Goal: Communication & Community: Answer question/provide support

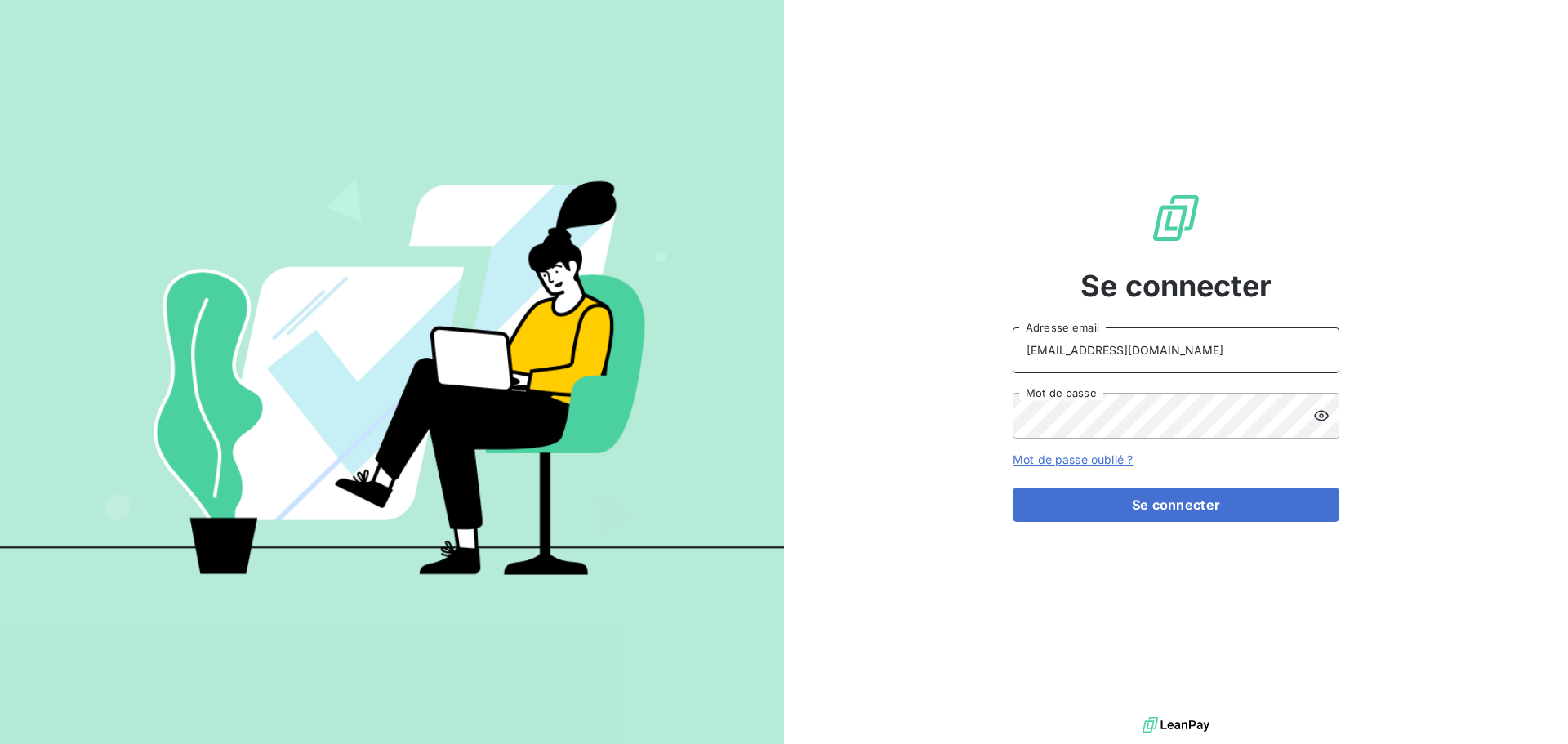
click at [1211, 341] on input "[EMAIL_ADDRESS][DOMAIN_NAME]" at bounding box center [1176, 350] width 327 height 46
type input "[EMAIL_ADDRESS][DOMAIN_NAME]"
click at [1208, 509] on button "Se connecter" at bounding box center [1176, 505] width 327 height 35
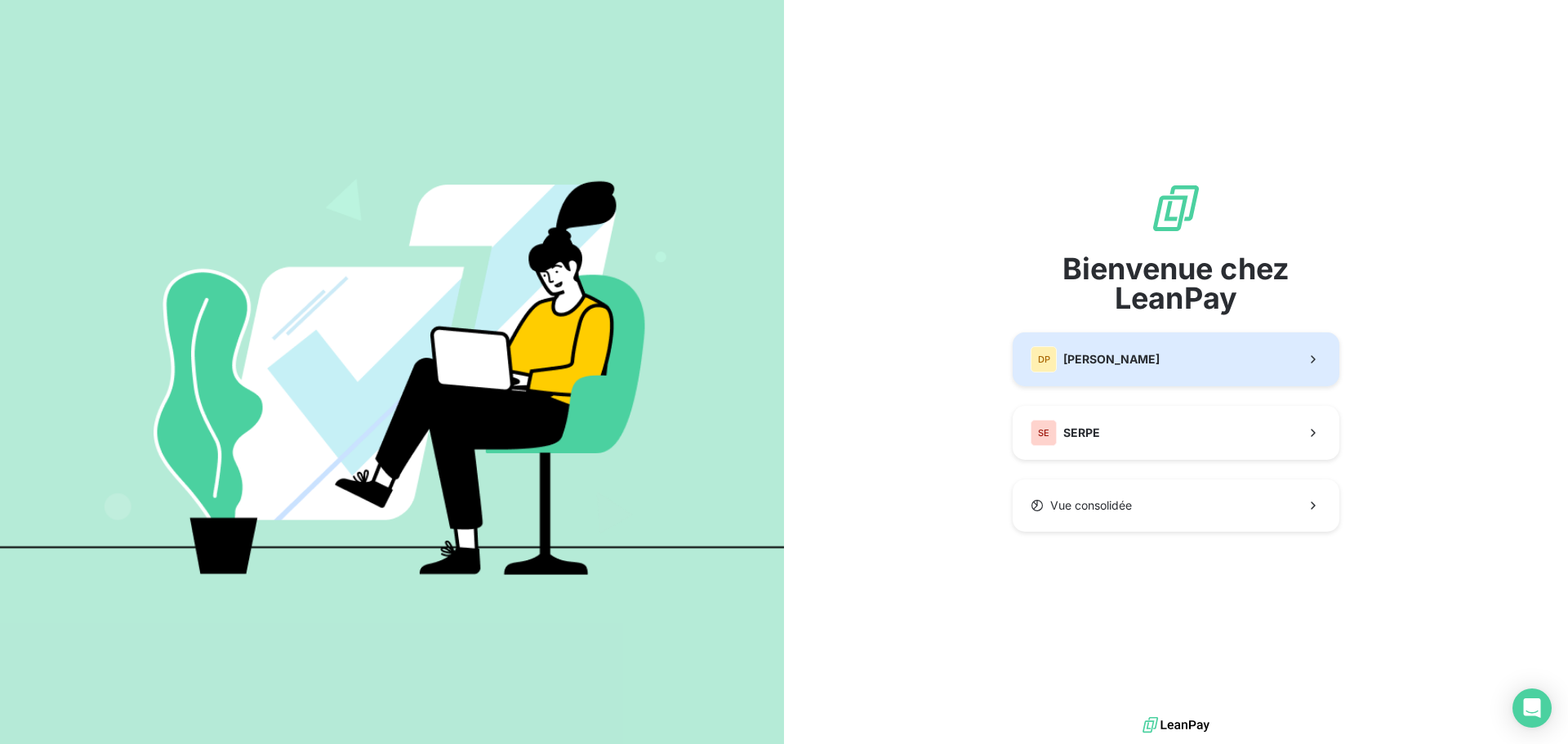
click at [1106, 371] on div "DP [PERSON_NAME]" at bounding box center [1095, 359] width 129 height 26
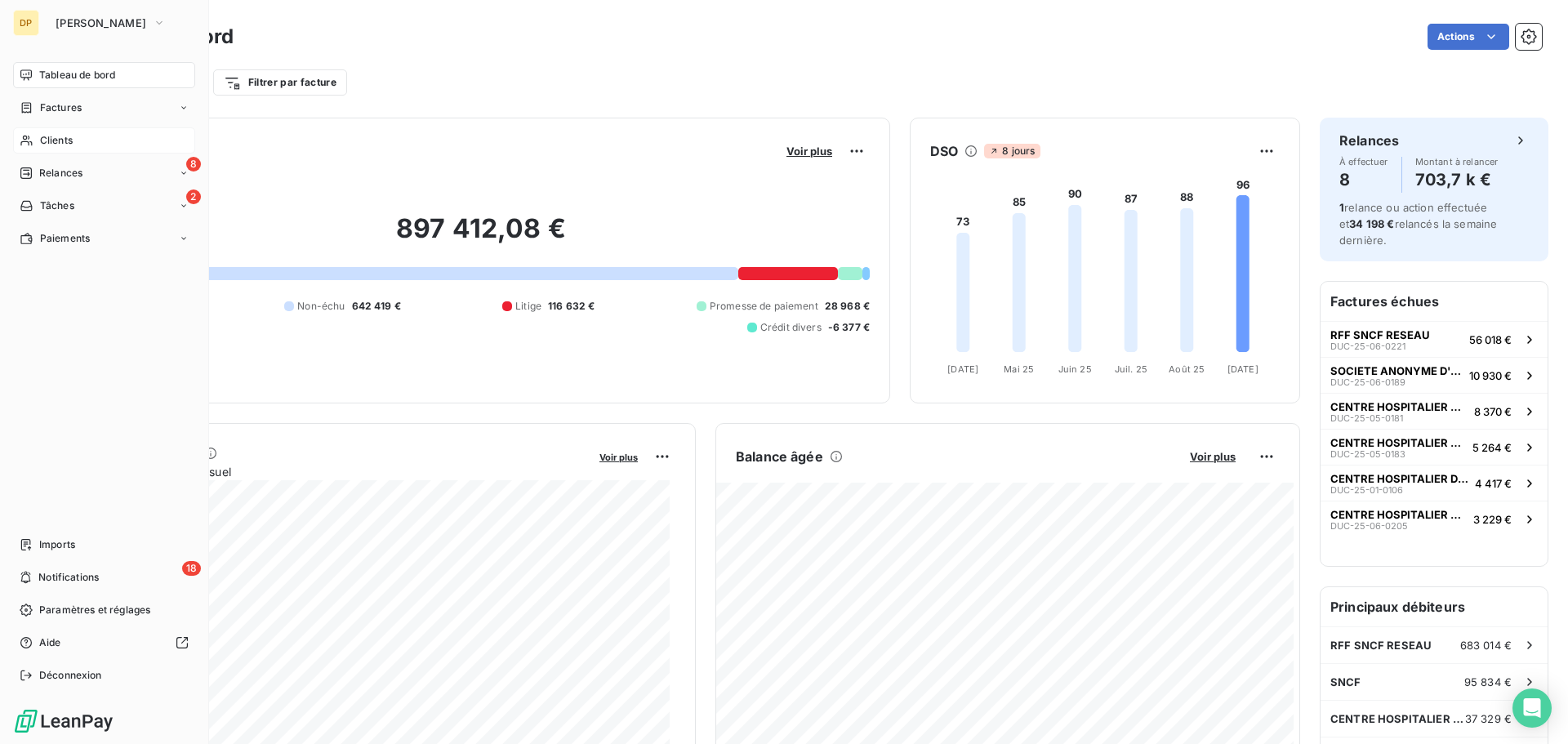
click at [31, 145] on icon at bounding box center [27, 140] width 14 height 13
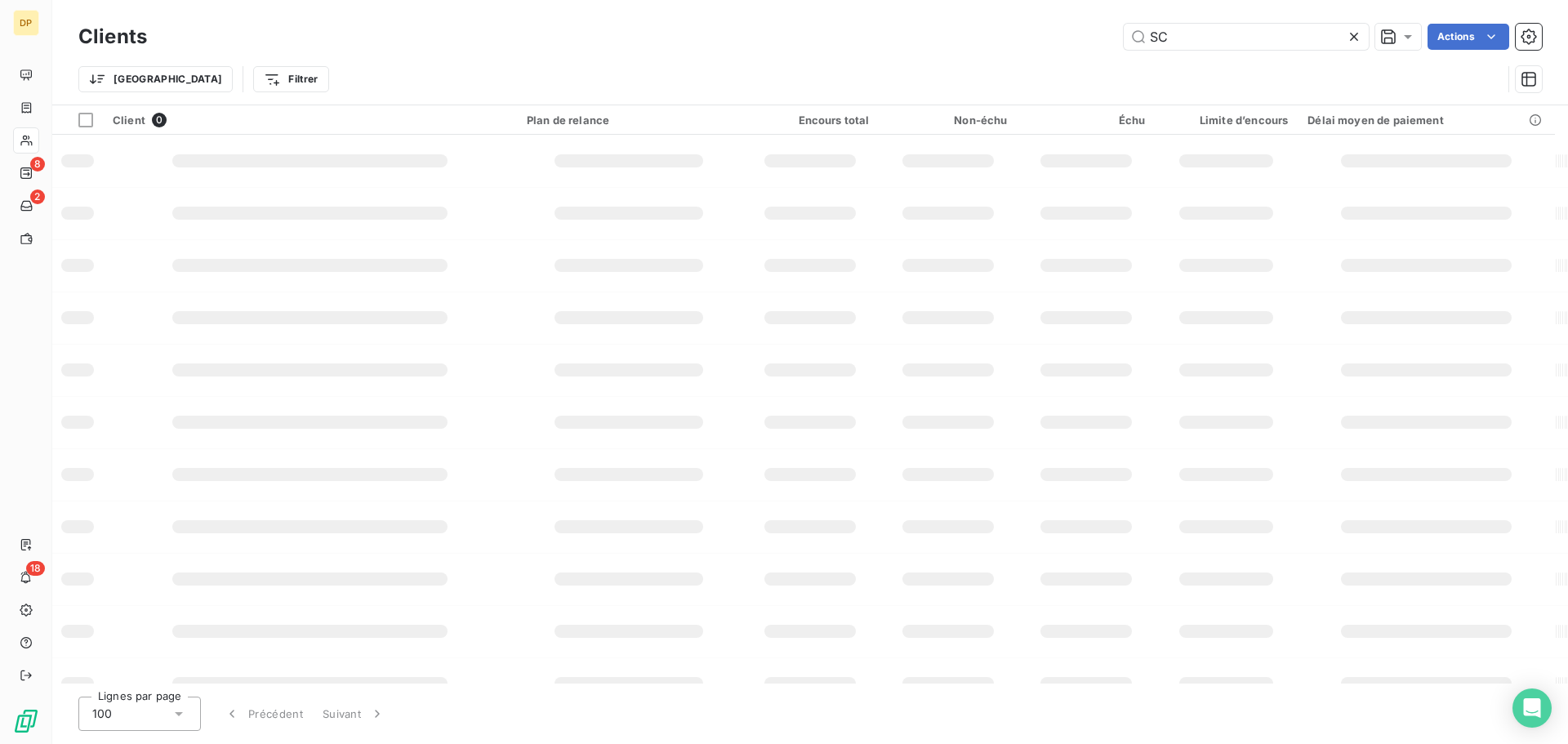
type input "S"
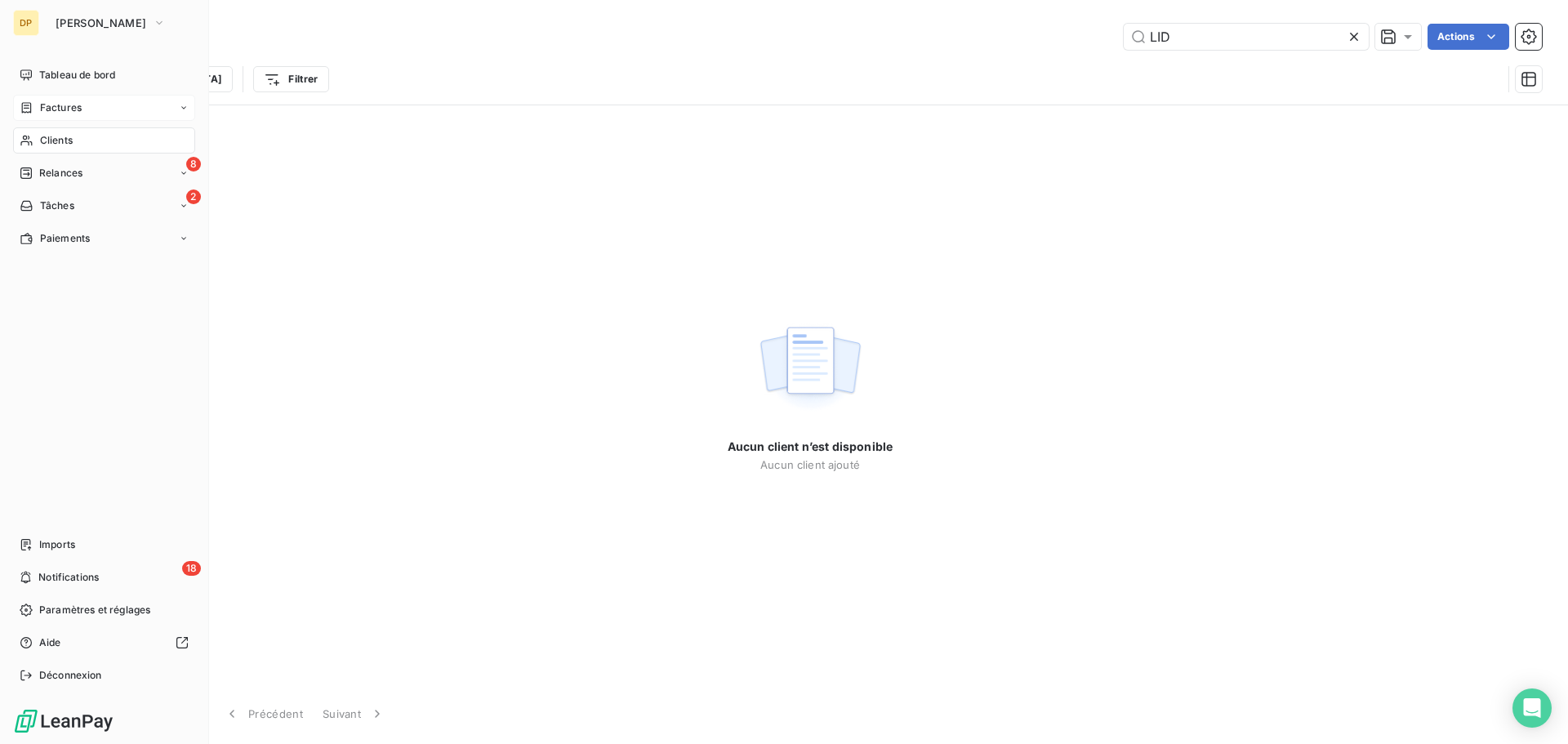
type input "LID"
click at [40, 110] on span "Factures" at bounding box center [61, 107] width 42 height 15
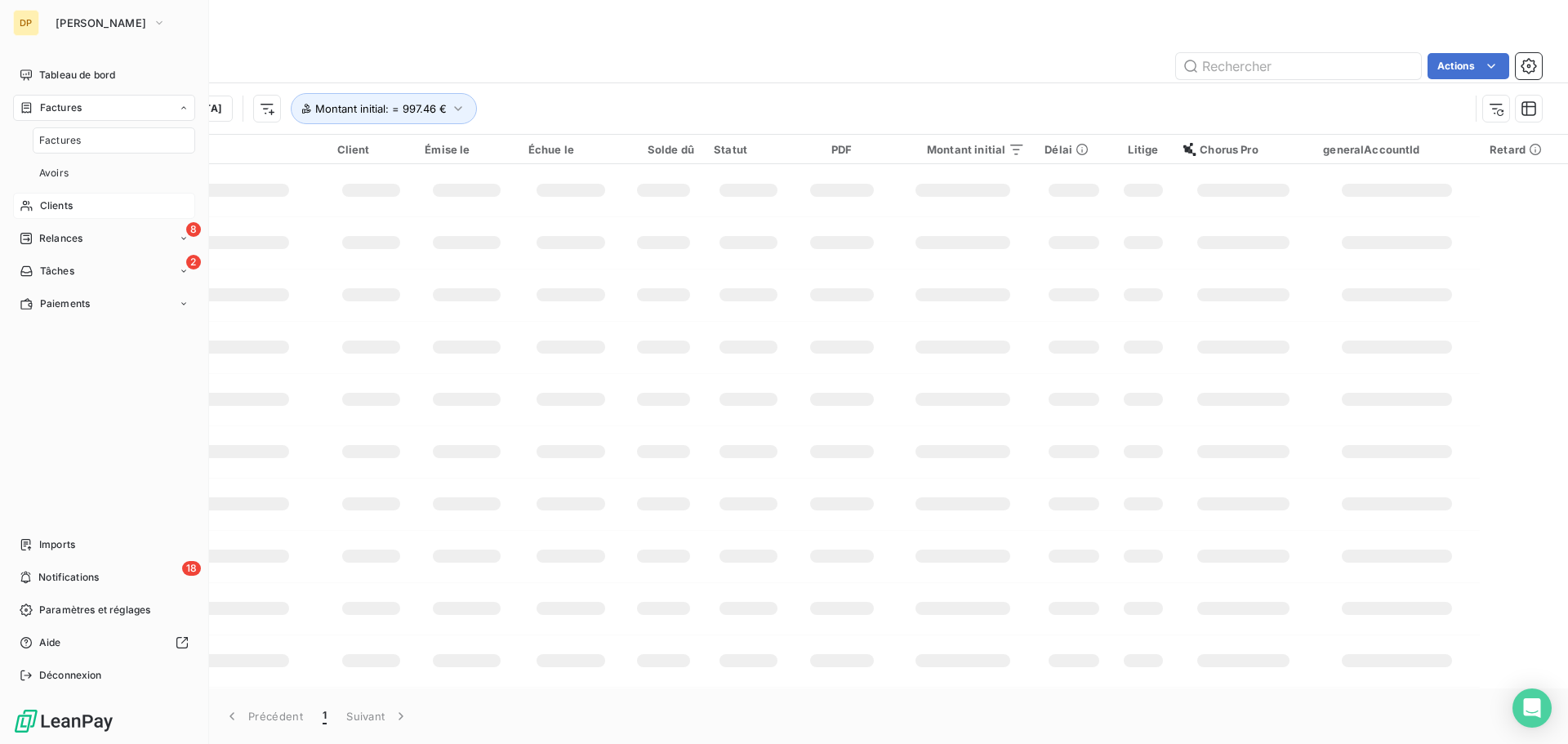
click at [99, 213] on div "Clients" at bounding box center [103, 206] width 182 height 26
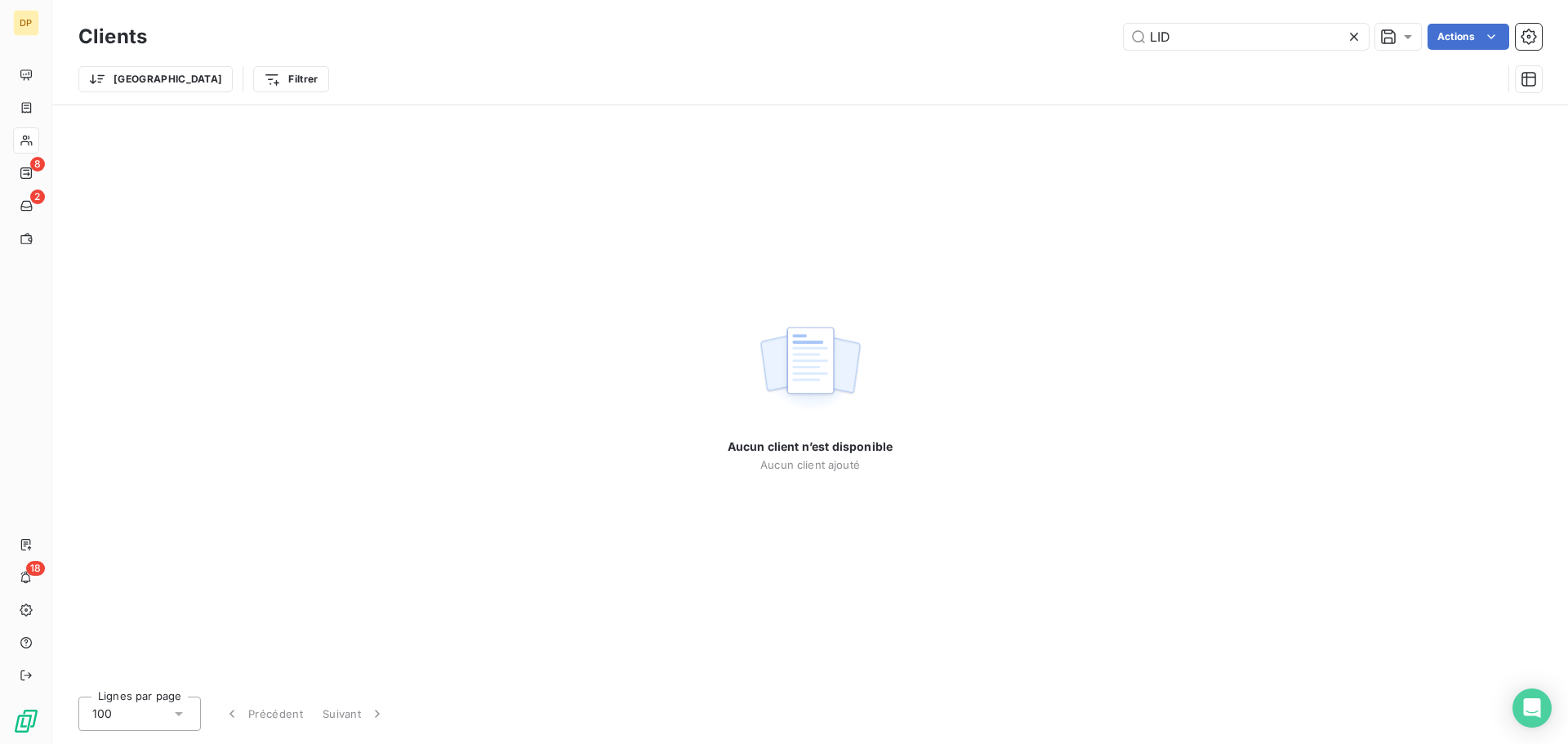
click at [1352, 39] on icon at bounding box center [1353, 37] width 16 height 16
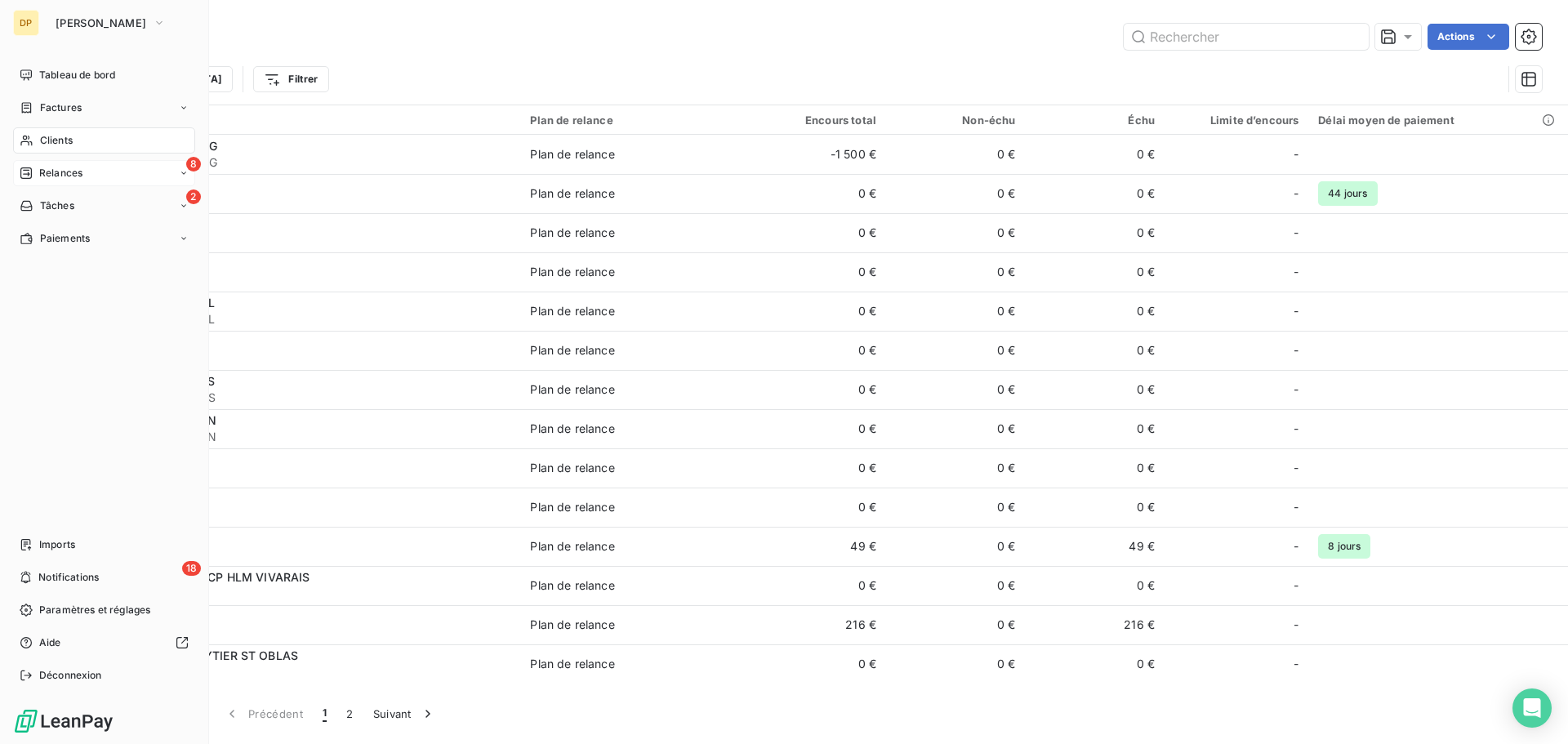
click at [72, 176] on span "Relances" at bounding box center [61, 173] width 44 height 15
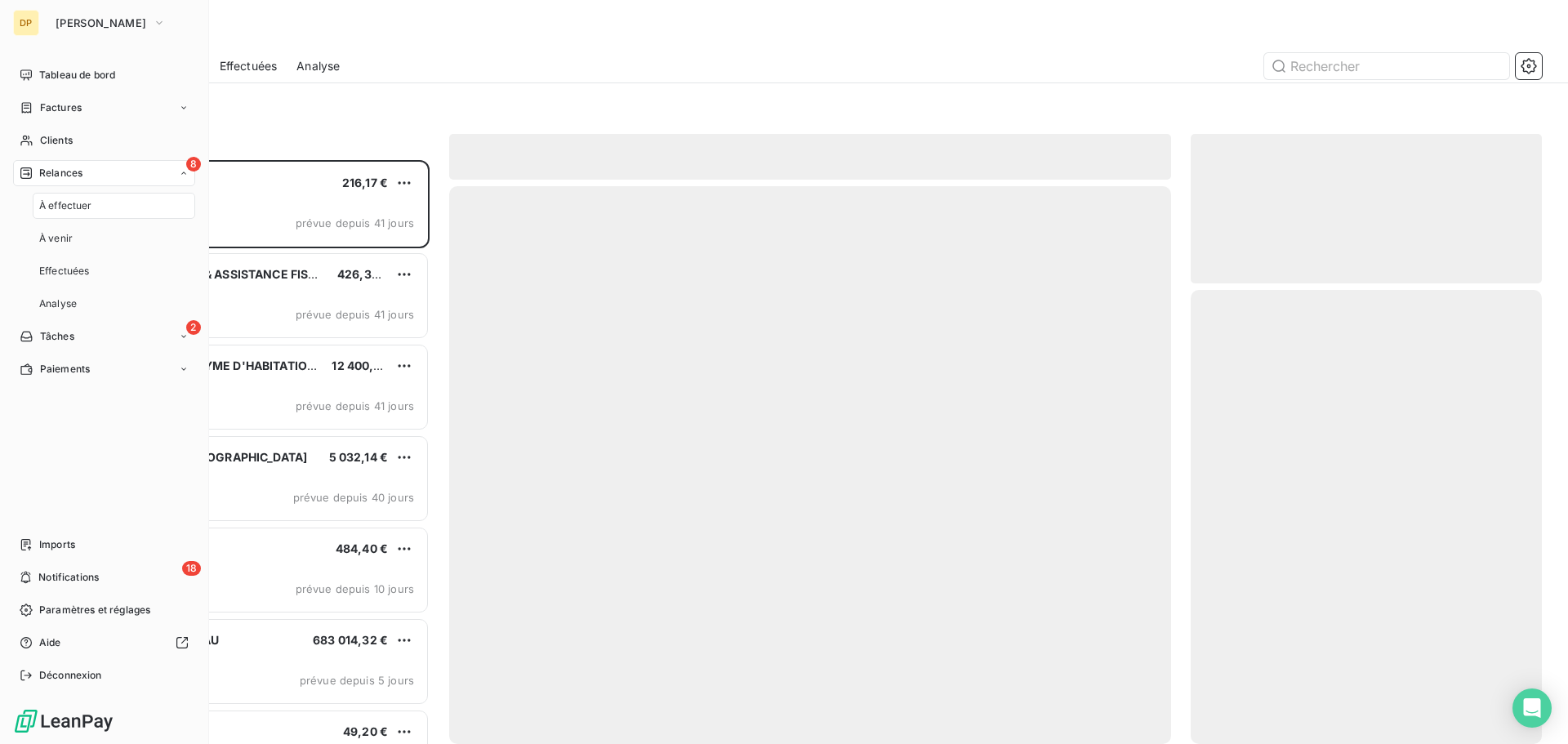
scroll to position [571, 339]
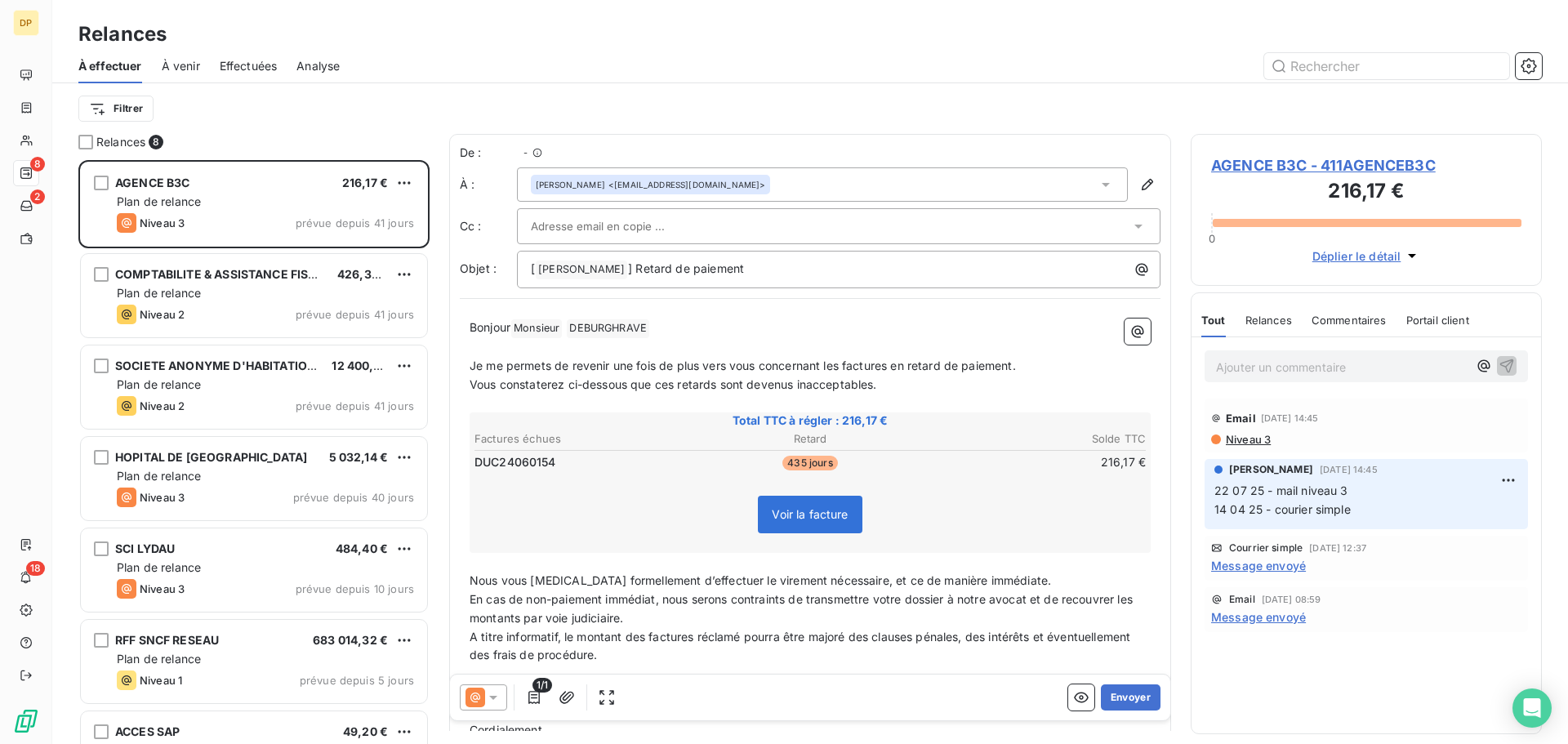
click at [281, 107] on div "Filtrer" at bounding box center [810, 108] width 1463 height 31
click at [263, 71] on span "Effectuées" at bounding box center [248, 66] width 58 height 16
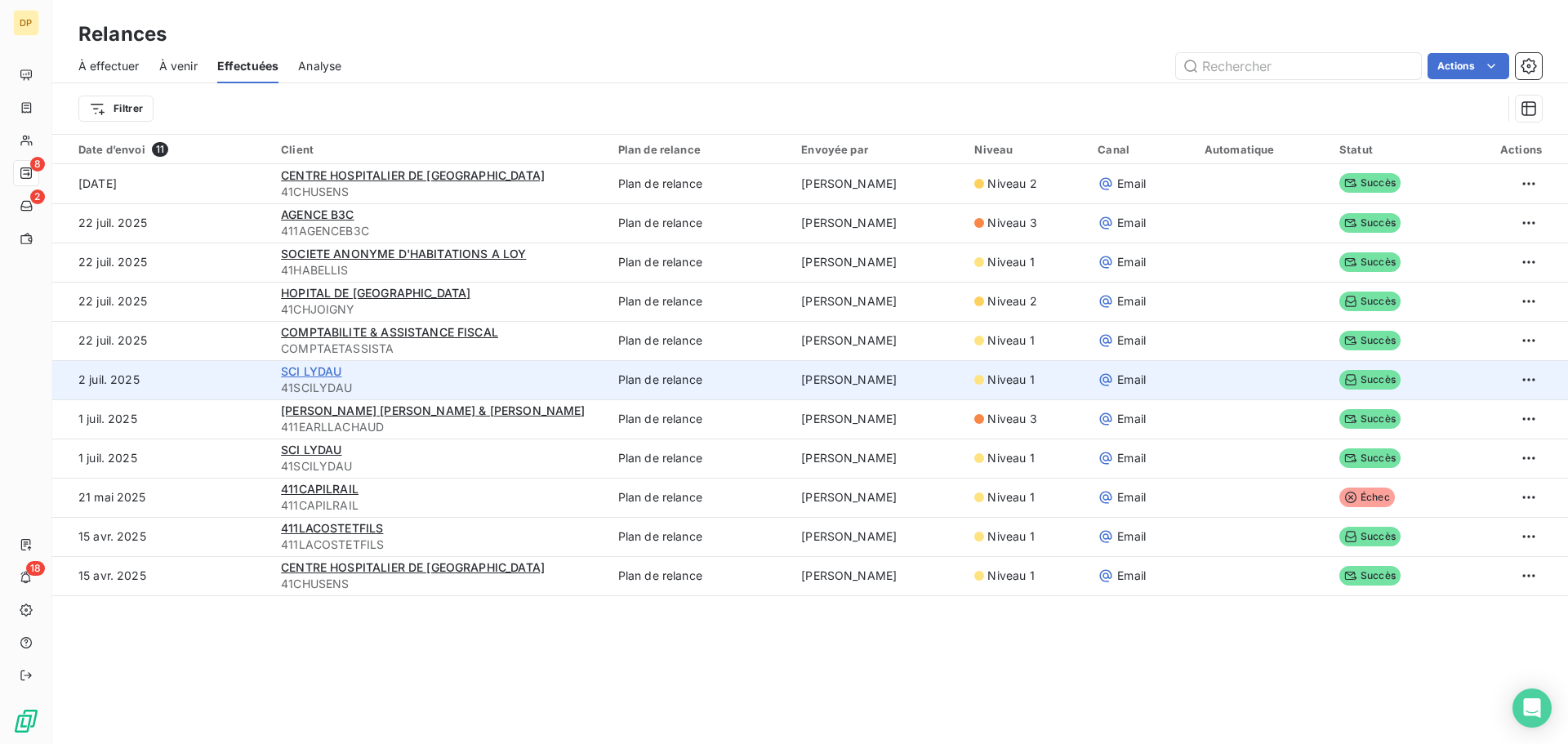
click at [312, 368] on span "SCI LYDAU" at bounding box center [311, 371] width 61 height 14
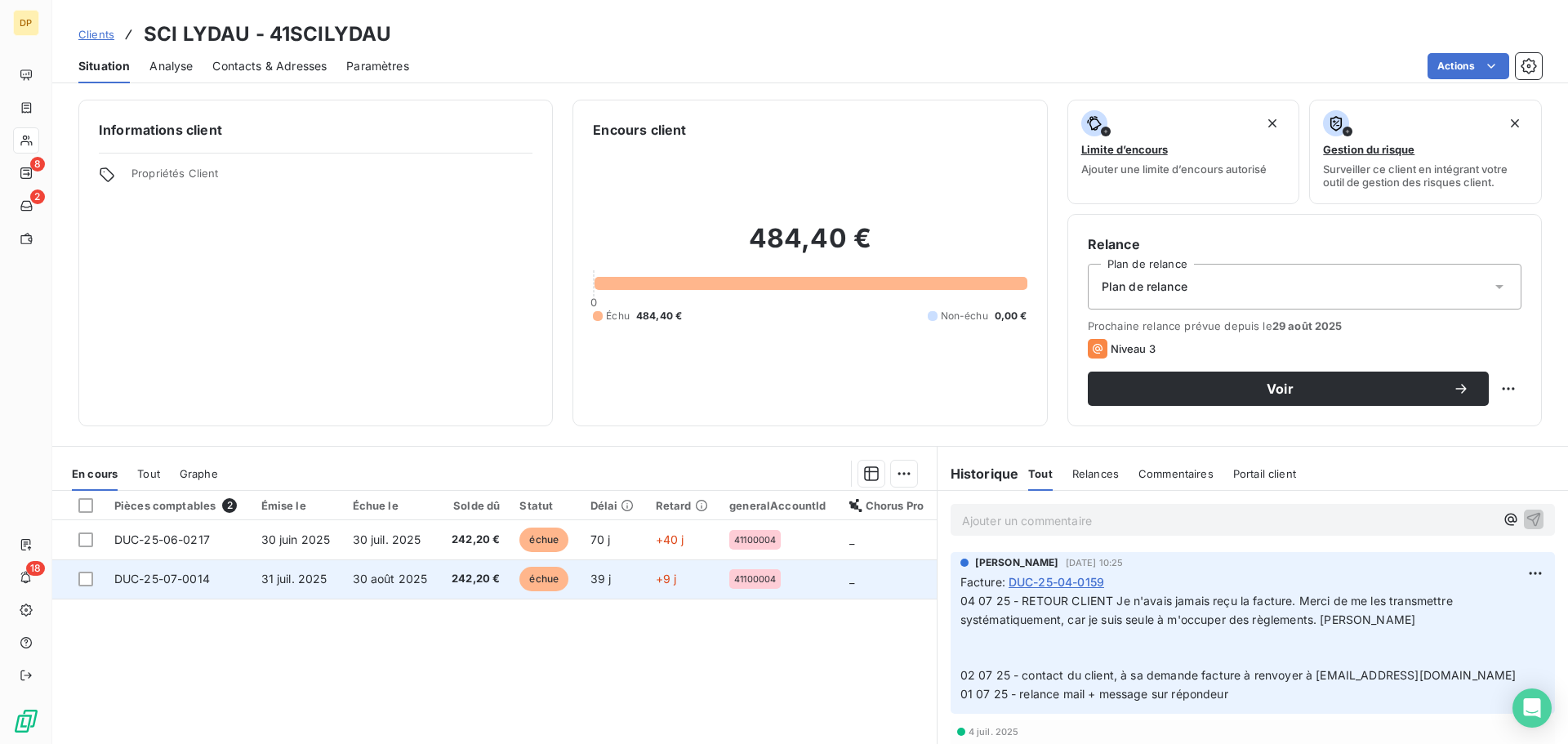
click at [350, 581] on td "30 août 2025" at bounding box center [392, 578] width 97 height 39
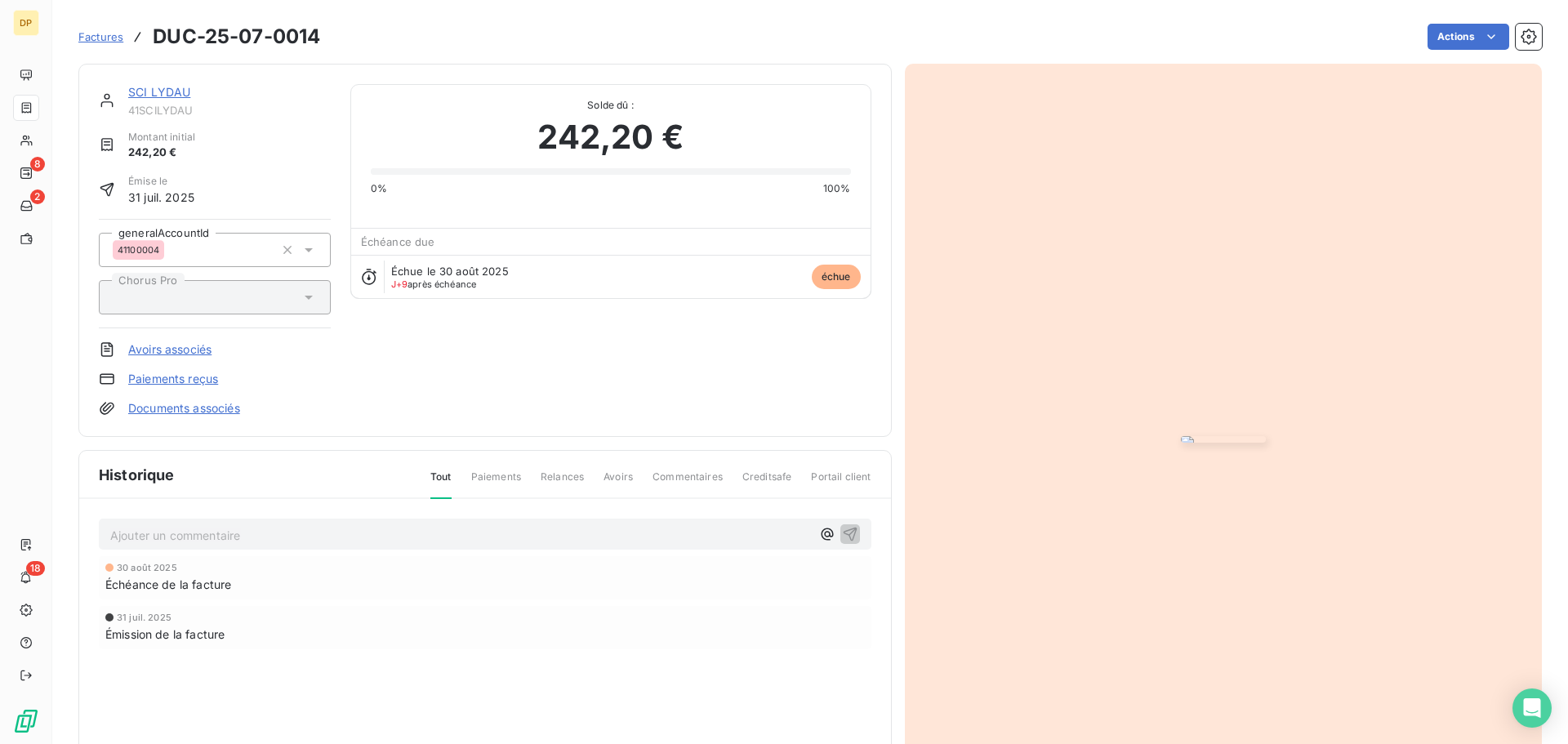
click at [186, 86] on link "SCI LYDAU" at bounding box center [159, 91] width 62 height 14
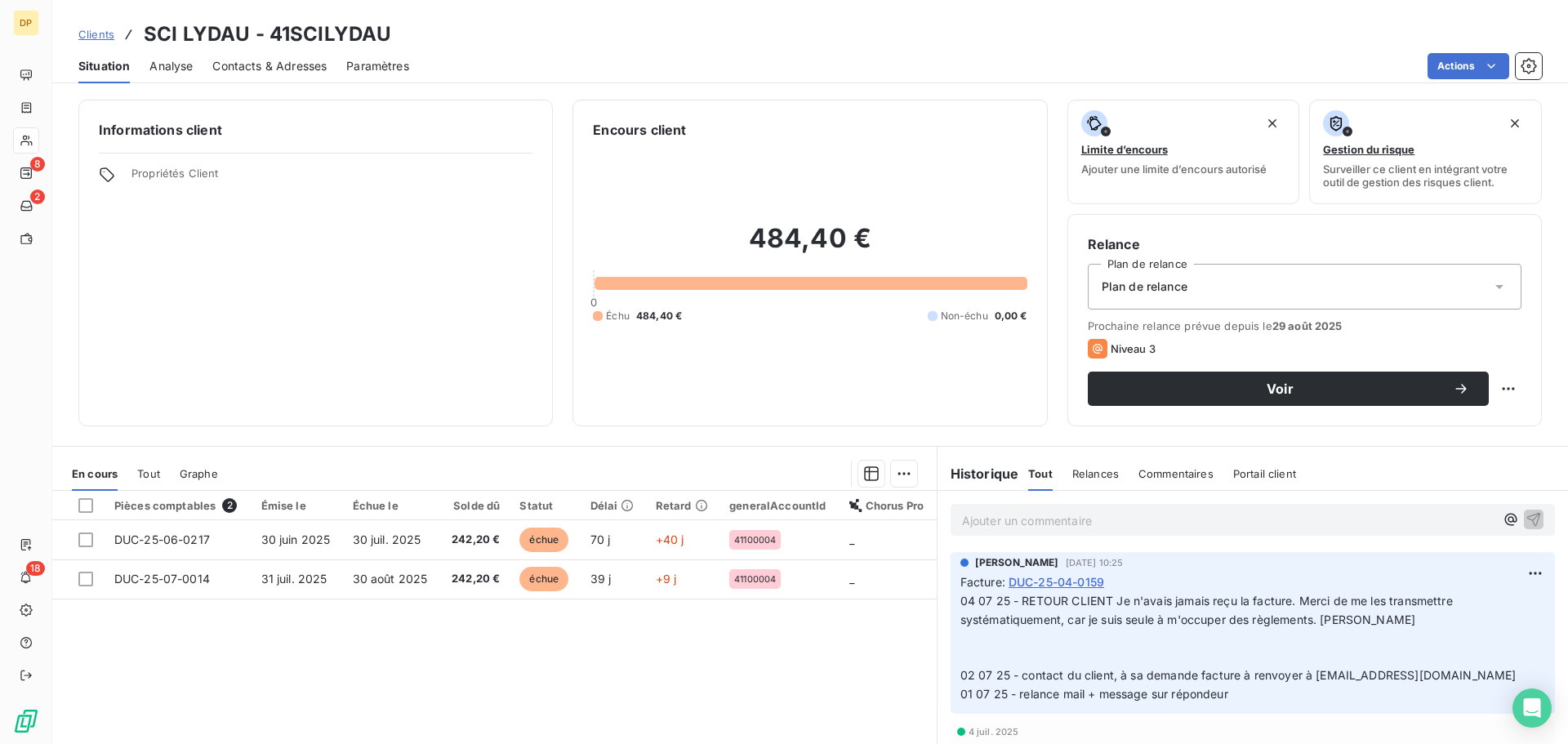
click at [257, 72] on span "Contacts & Adresses" at bounding box center [269, 66] width 114 height 16
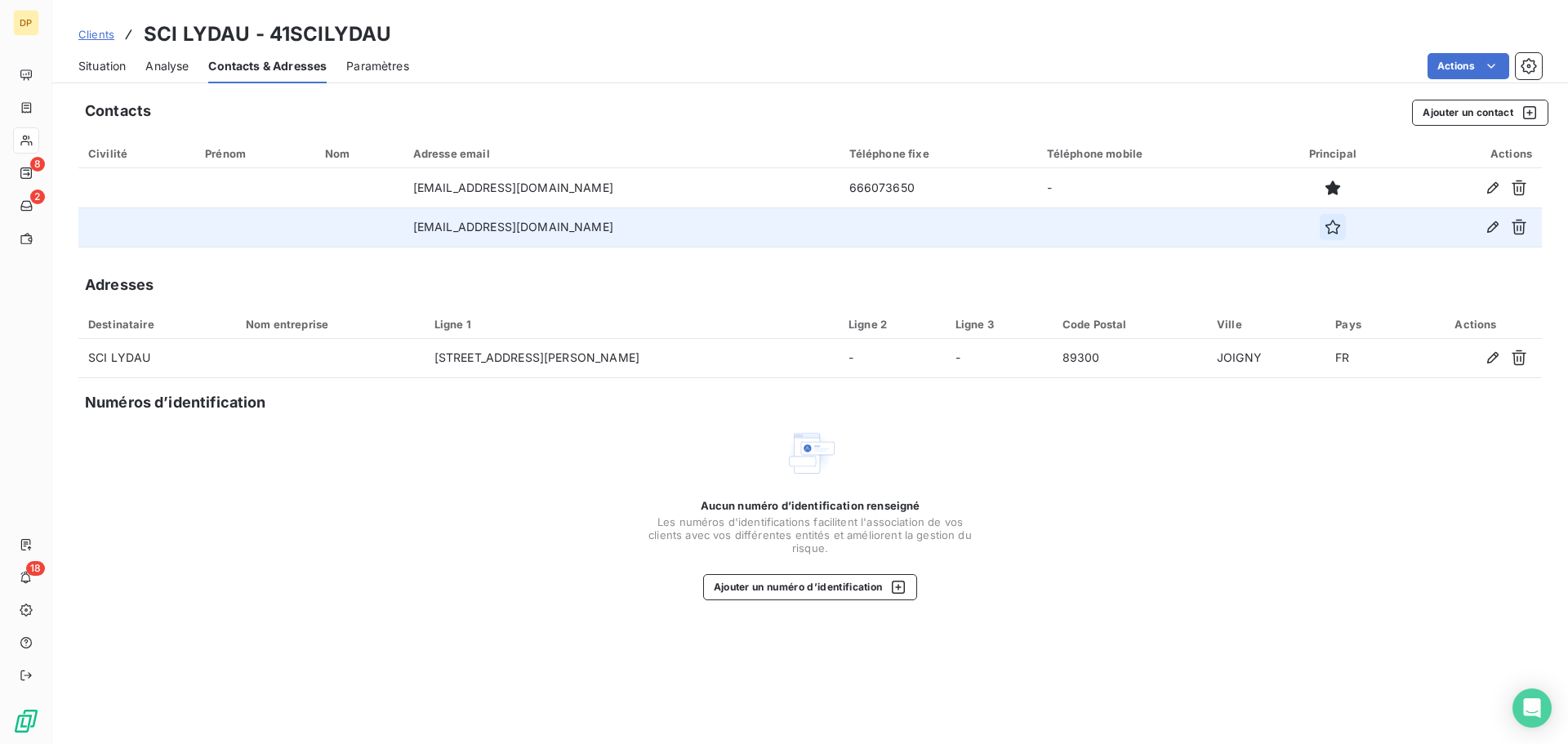
click at [1325, 229] on icon "button" at bounding box center [1333, 226] width 16 height 16
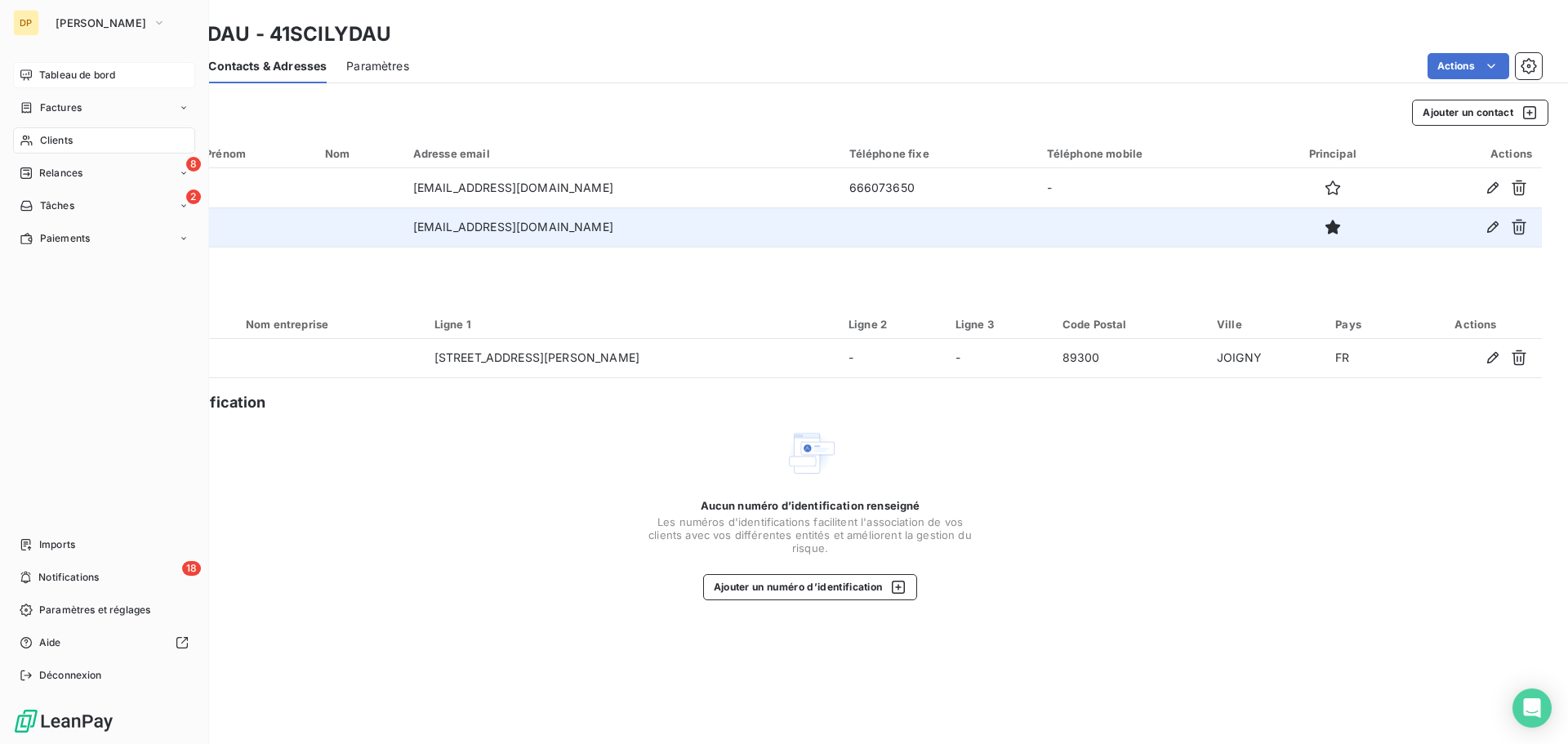
click at [118, 68] on div "Tableau de bord" at bounding box center [103, 74] width 182 height 26
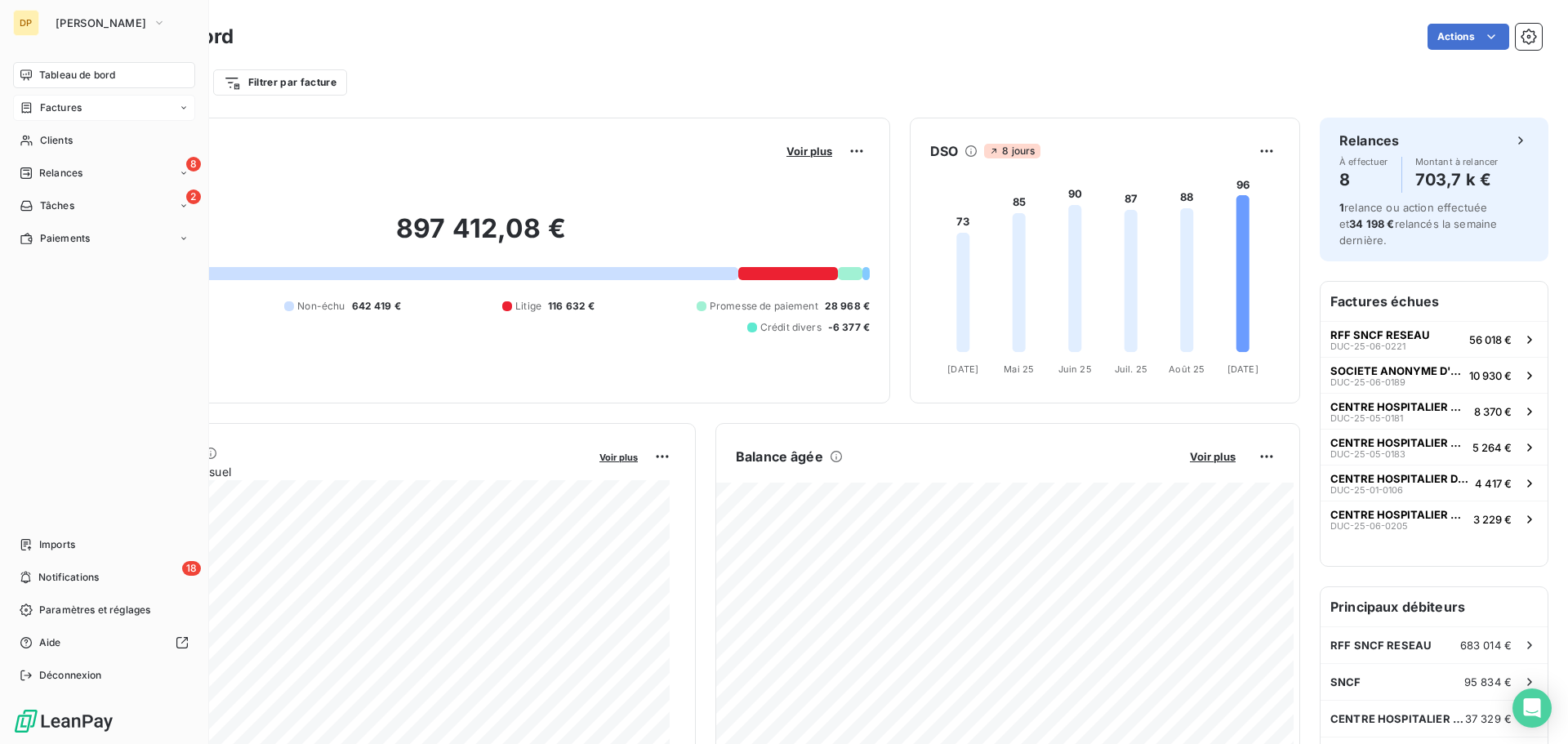
click at [62, 107] on span "Factures" at bounding box center [61, 107] width 42 height 15
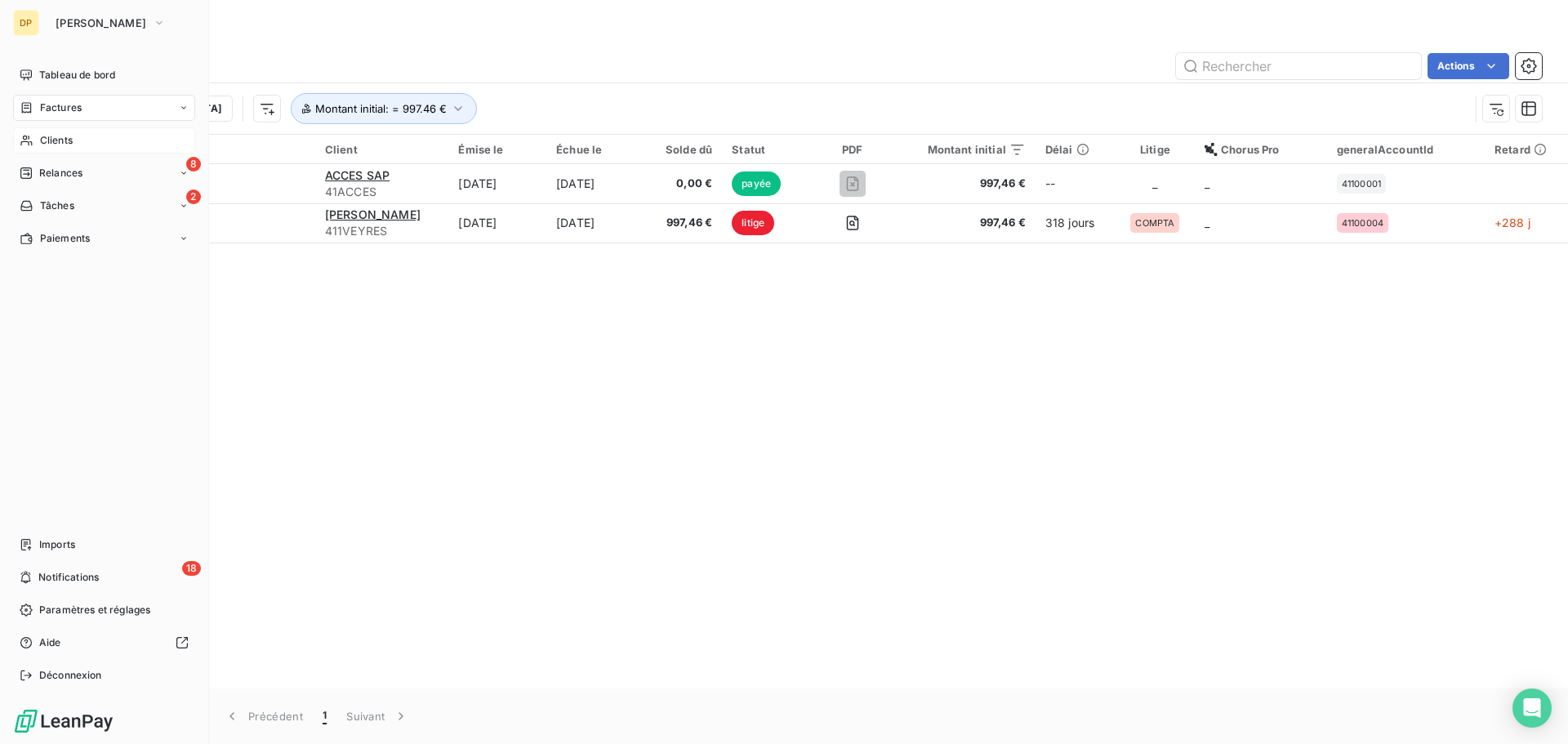
click at [61, 131] on div "Clients" at bounding box center [103, 140] width 182 height 26
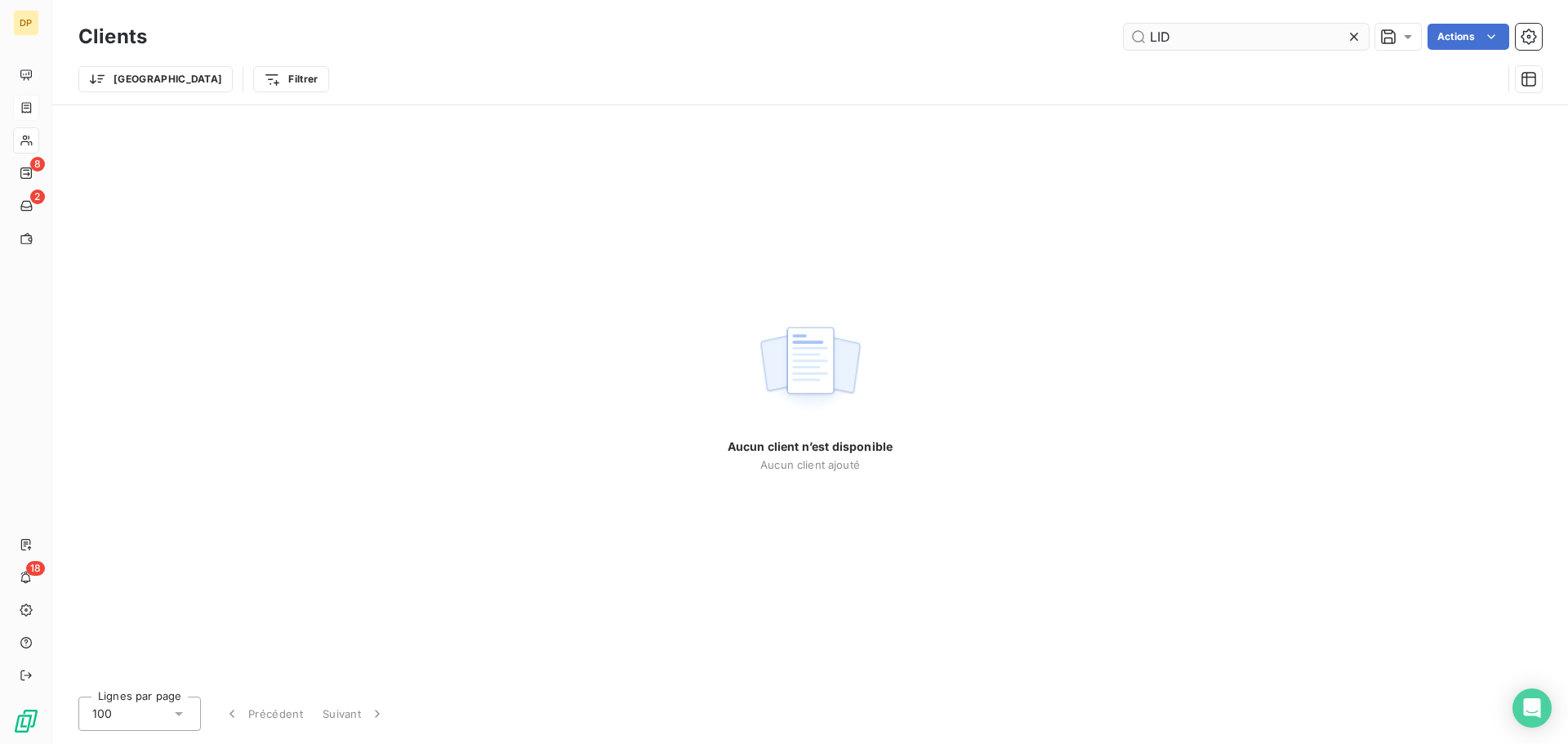
click at [1187, 35] on input "LID" at bounding box center [1246, 37] width 244 height 26
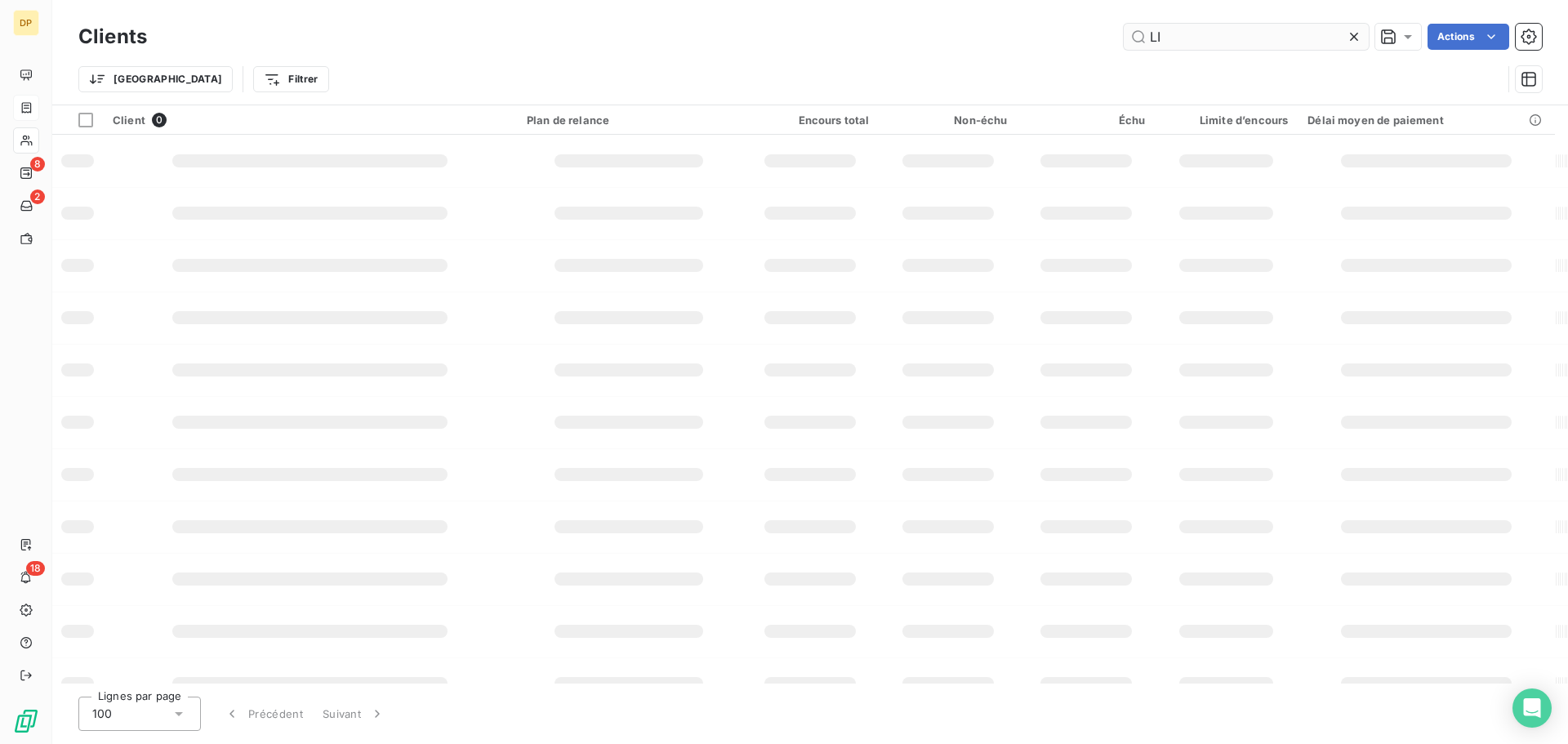
type input "L"
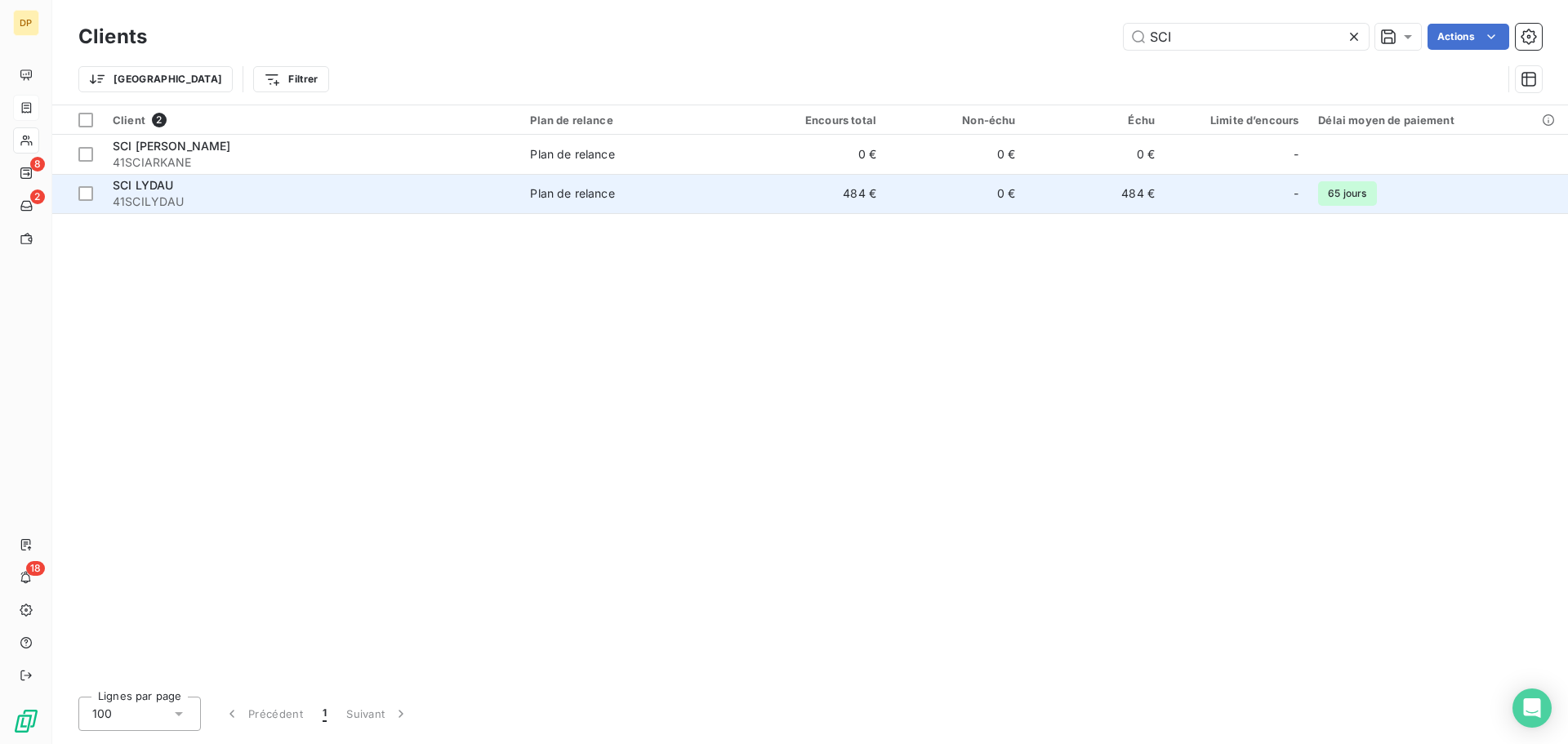
type input "SCI"
click at [640, 204] on td "Plan de relance" at bounding box center [633, 193] width 227 height 39
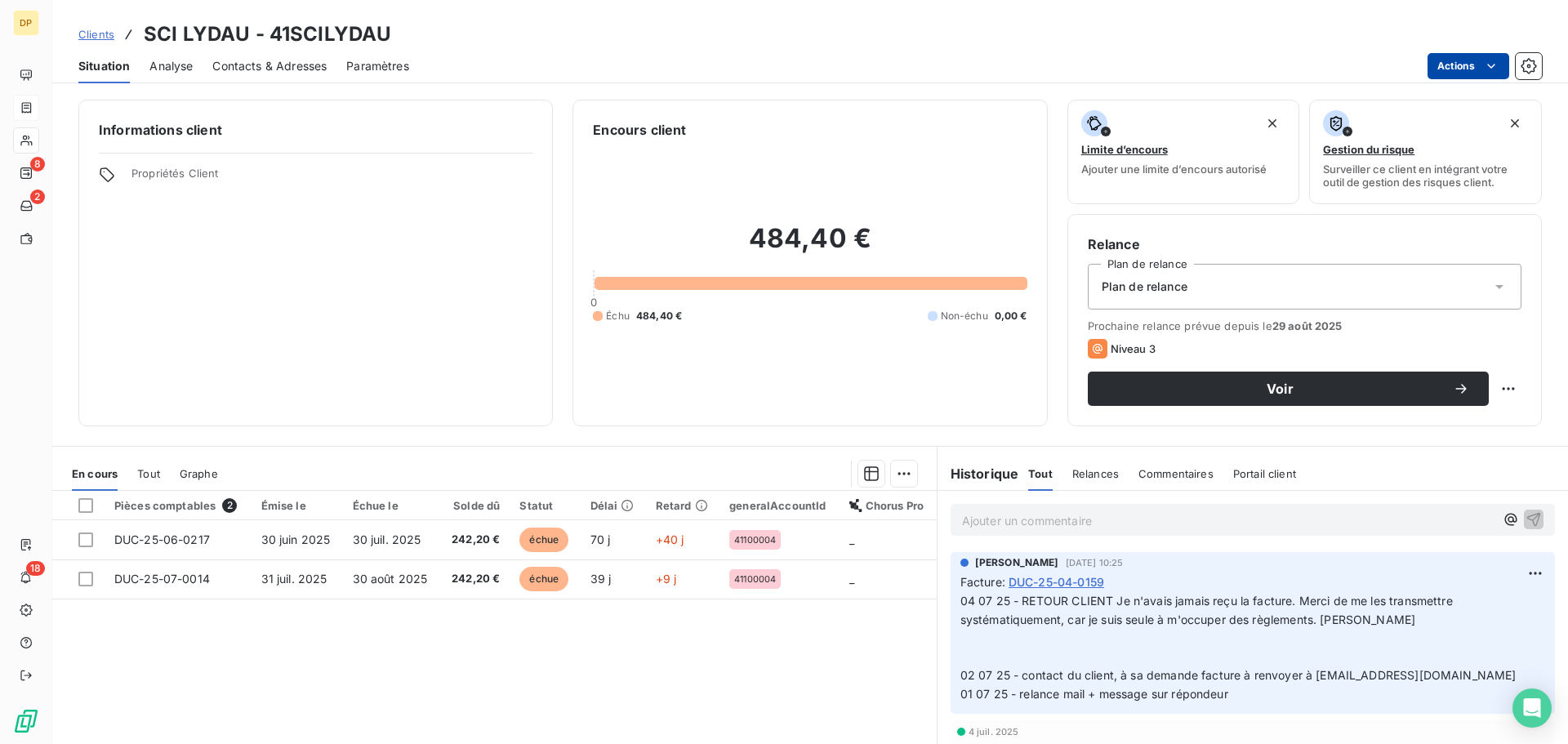
click at [1464, 67] on html "DP 8 2 18 Clients SCI LYDAU - 41SCILYDAU Situation Analyse Contacts & Adresses …" at bounding box center [784, 372] width 1568 height 744
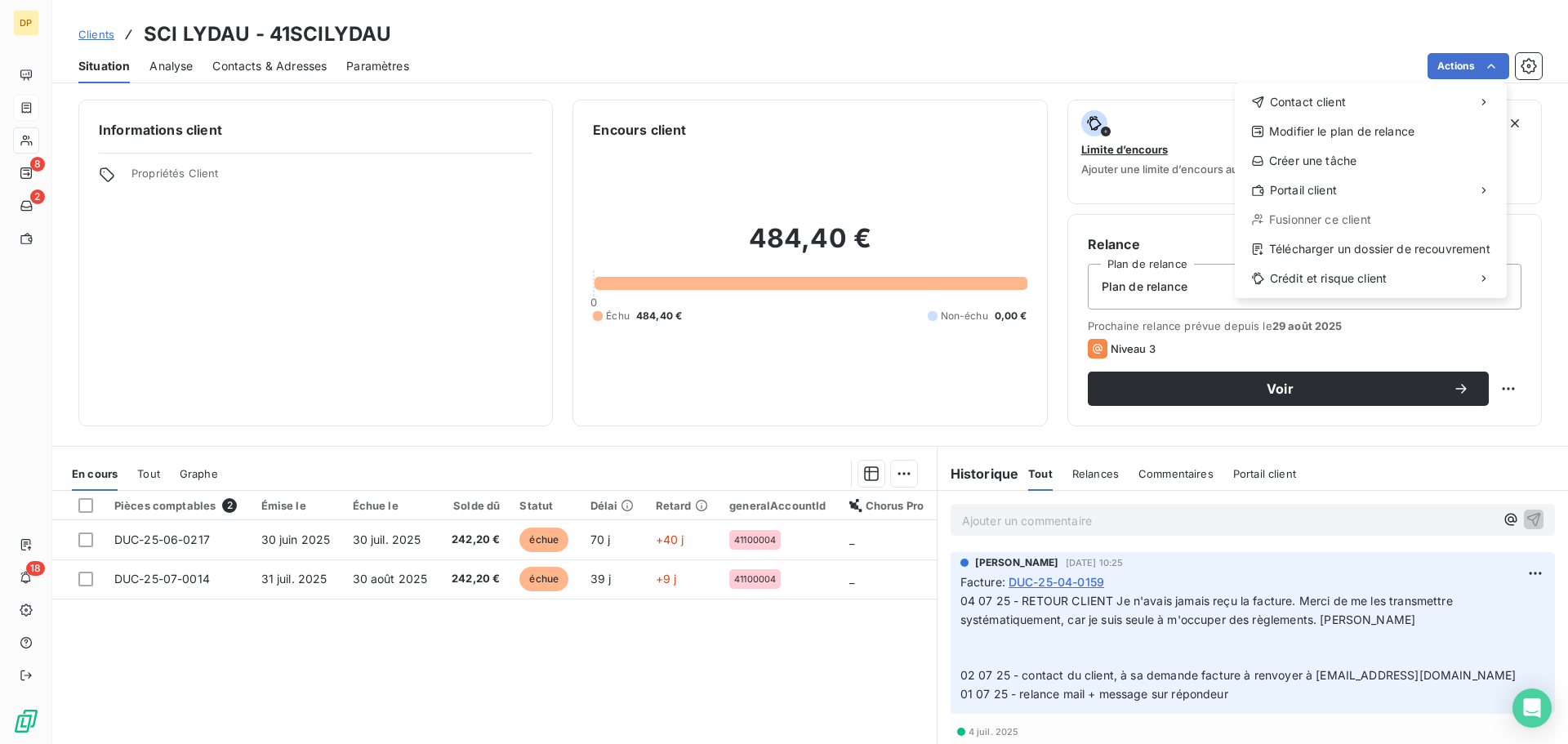
click at [305, 66] on html "DP 8 2 18 Clients SCI LYDAU - 41SCILYDAU Situation Analyse Contacts & Adresses …" at bounding box center [784, 372] width 1568 height 744
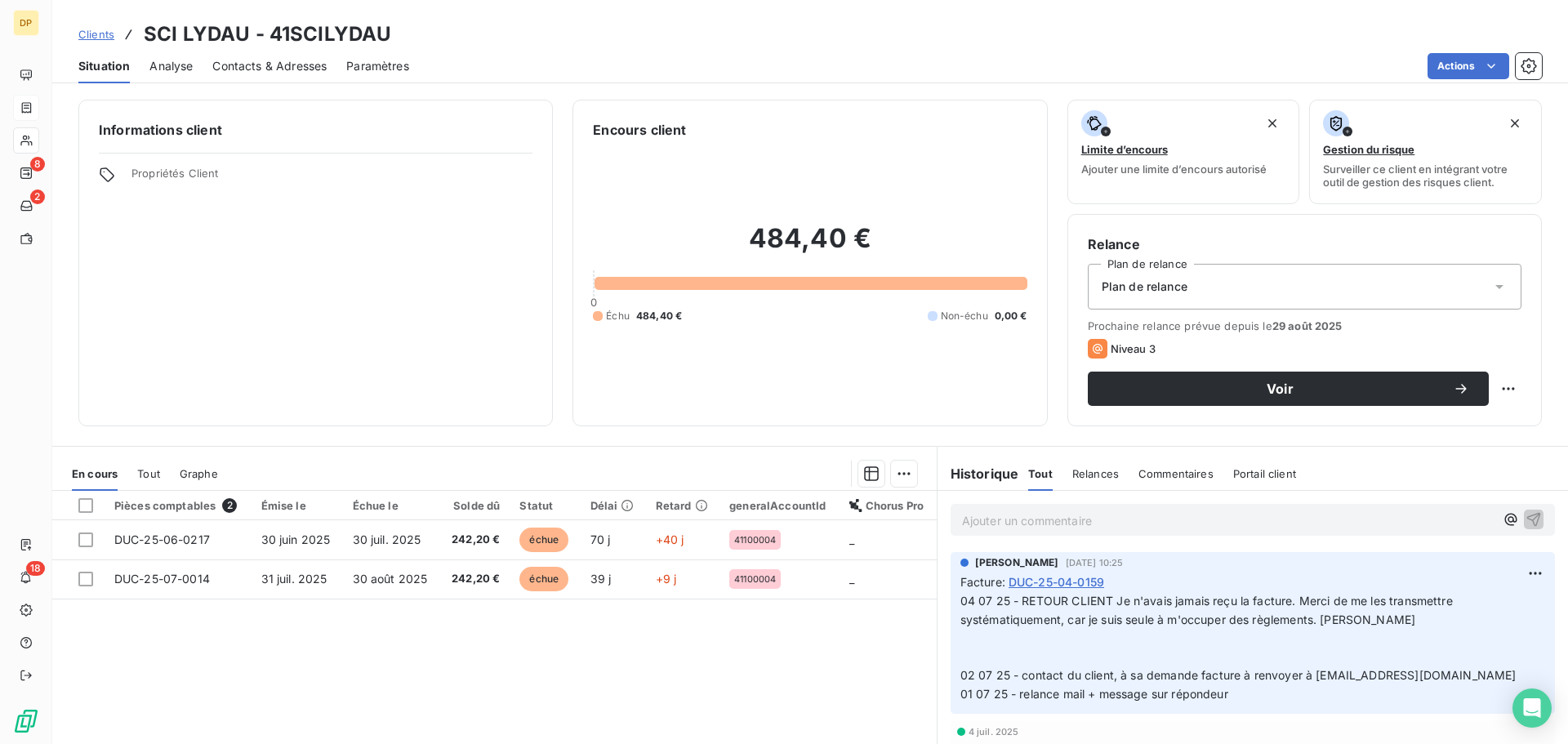
click at [305, 66] on span "Contacts & Adresses" at bounding box center [269, 66] width 114 height 16
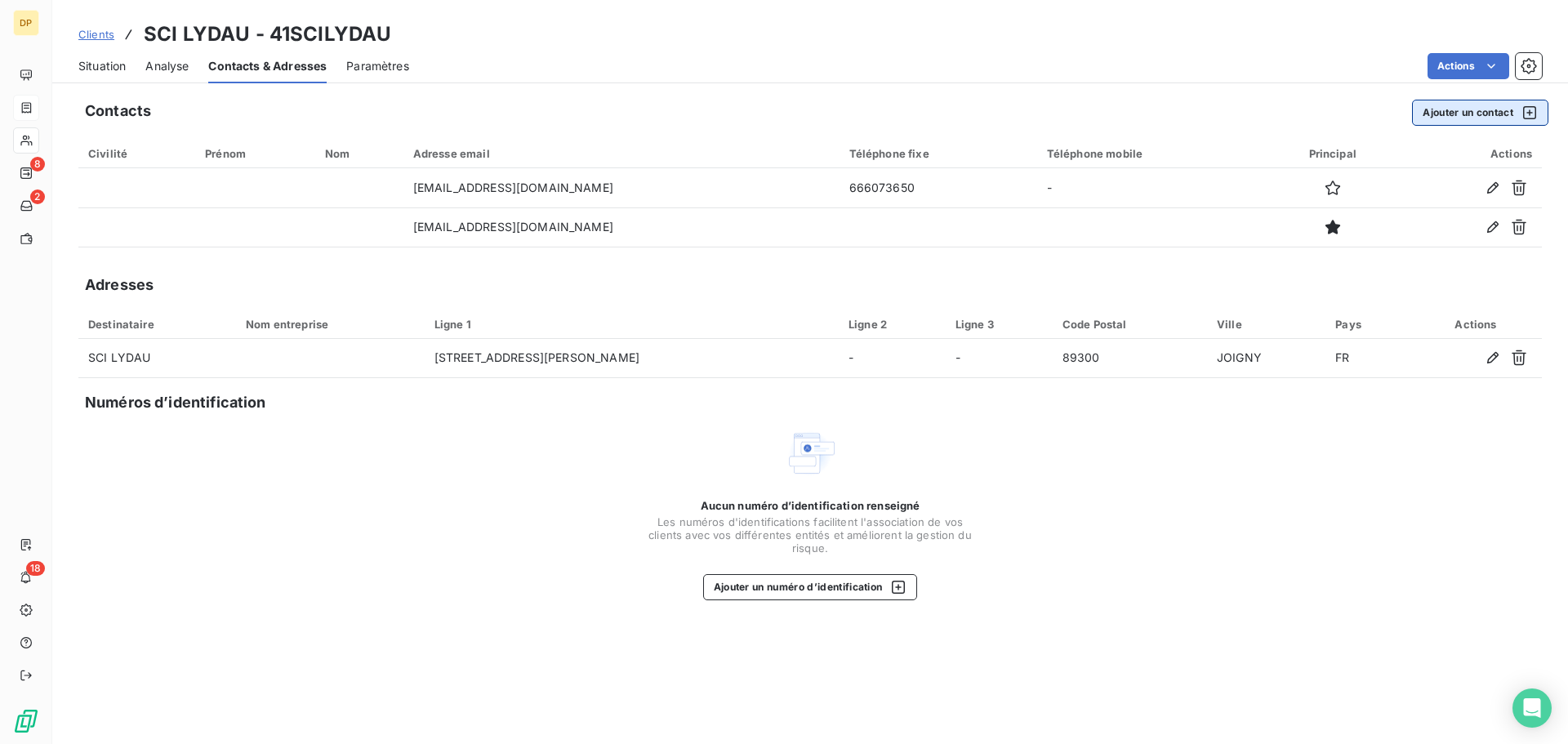
click at [1434, 120] on button "Ajouter un contact" at bounding box center [1480, 112] width 136 height 26
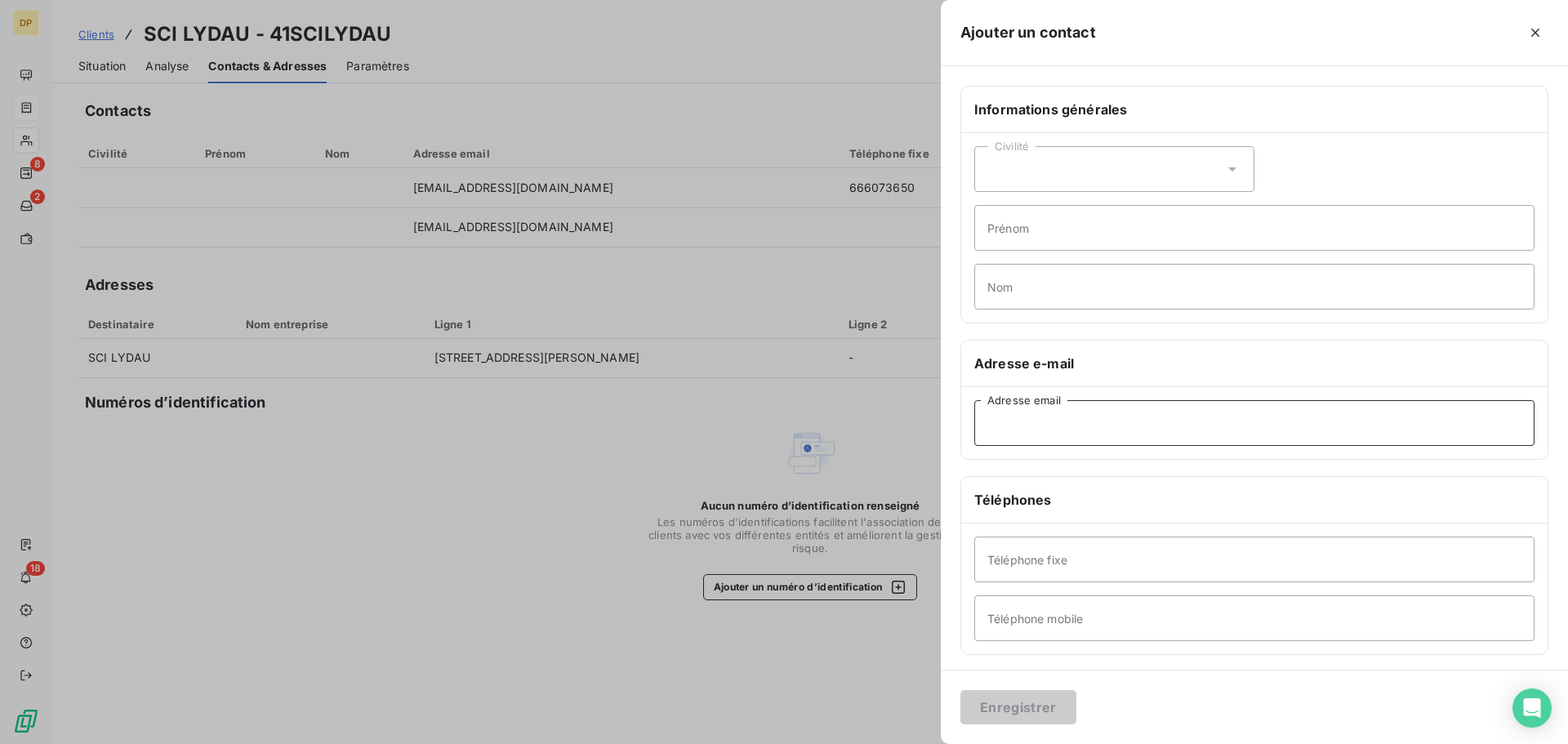
click at [1110, 442] on input "Adresse email" at bounding box center [1254, 423] width 560 height 46
type input "L"
type input "[EMAIL_ADDRESS][DOMAIN_NAME]"
click at [1096, 563] on input "Téléphone fixe" at bounding box center [1254, 559] width 560 height 46
click at [1025, 705] on button "Enregistrer" at bounding box center [1018, 706] width 116 height 35
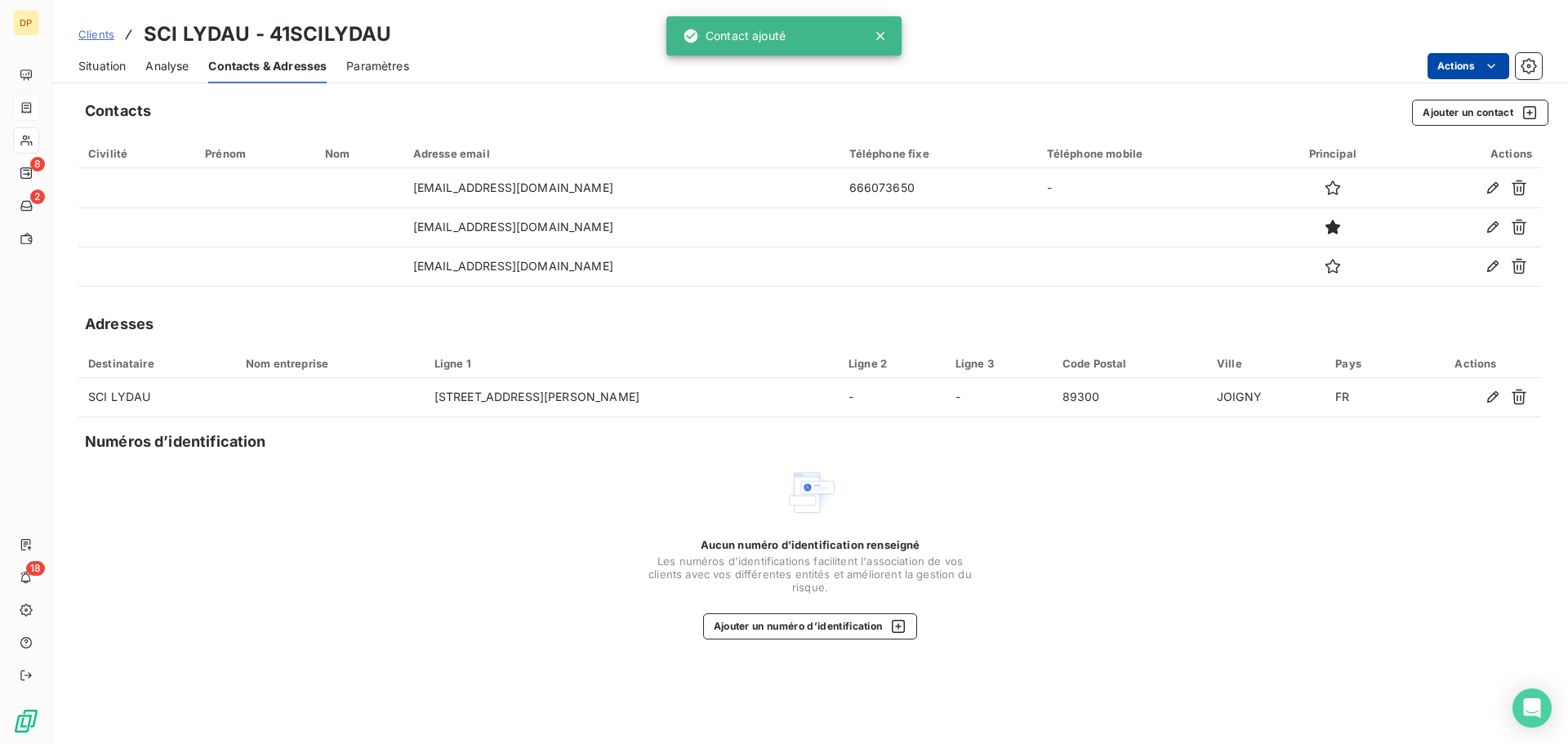
click at [1449, 69] on html "DP 8 2 18 Clients SCI LYDAU - 41SCILYDAU Situation Analyse Contacts & Adresses …" at bounding box center [784, 372] width 1568 height 744
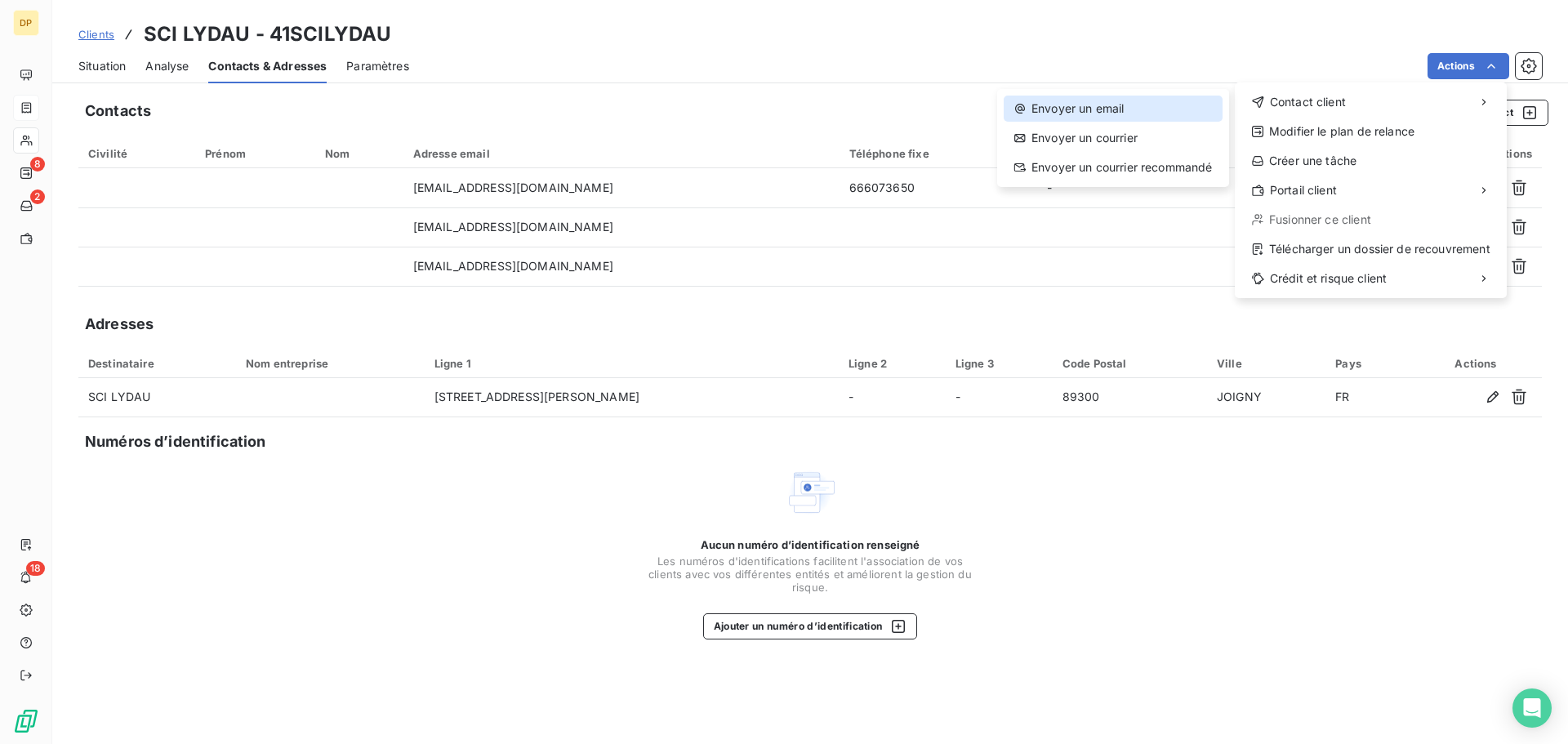
click at [1152, 112] on div "Envoyer un email" at bounding box center [1113, 108] width 219 height 26
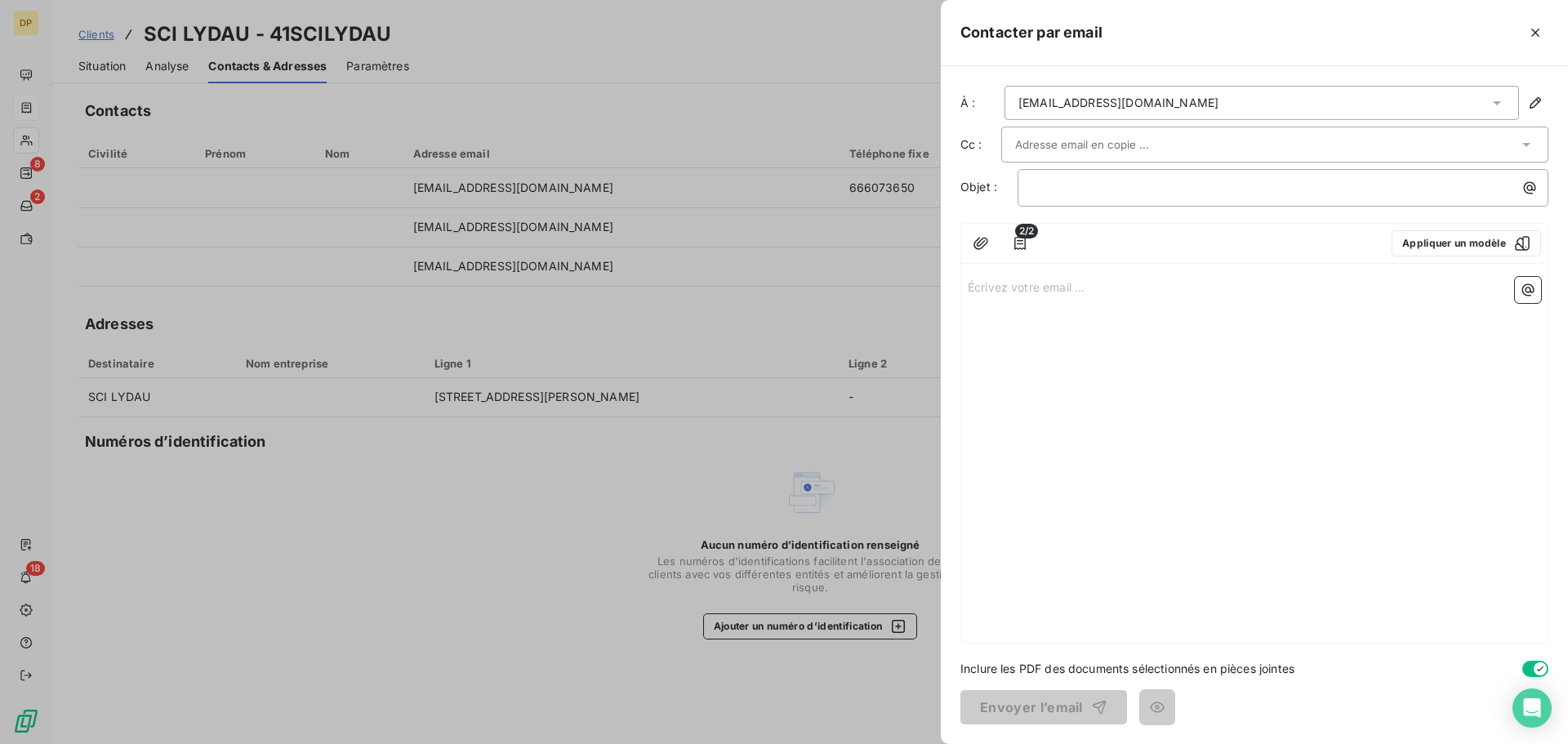
click at [1129, 149] on input "text" at bounding box center [1102, 144] width 176 height 25
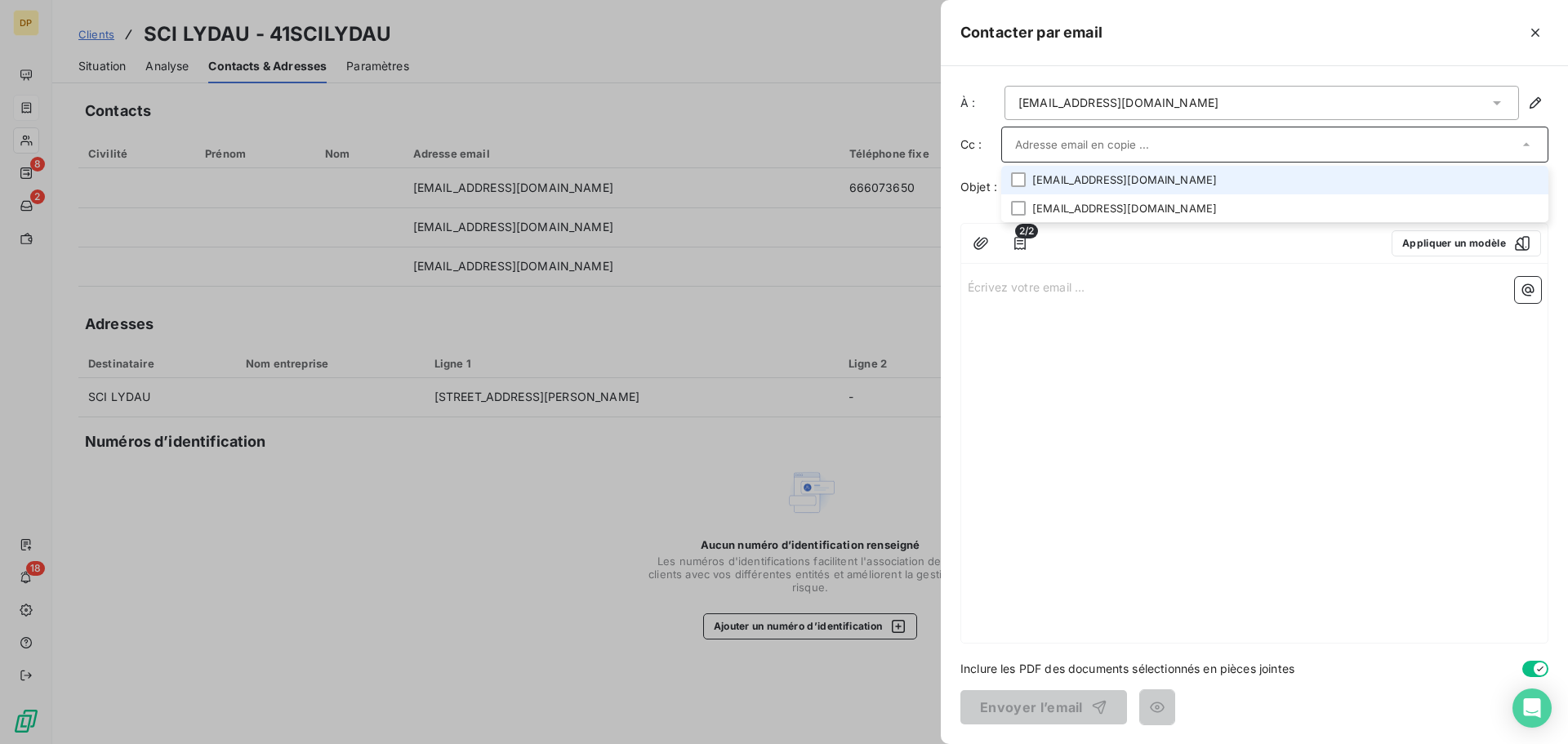
click at [1096, 136] on input "text" at bounding box center [1266, 144] width 503 height 25
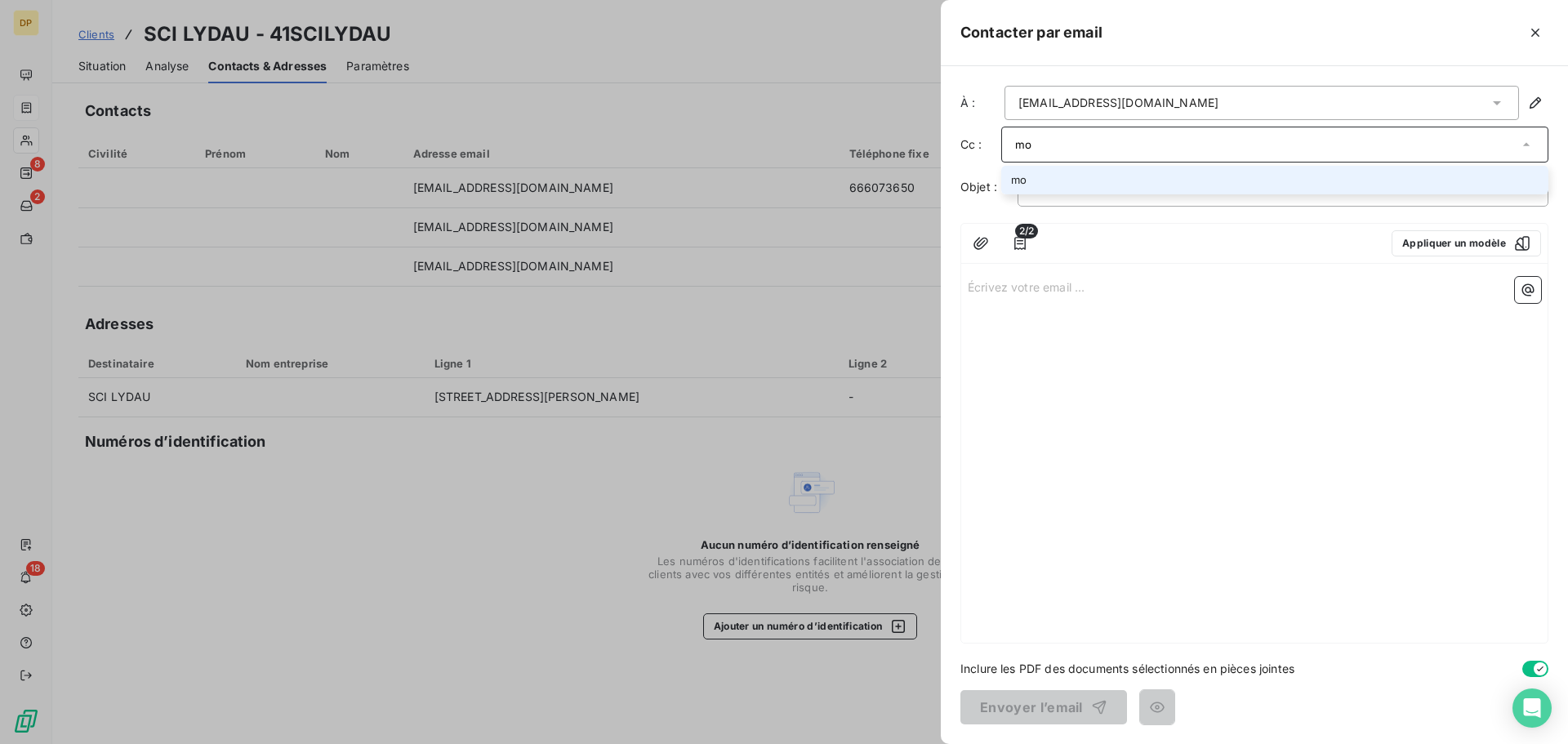
type input "m"
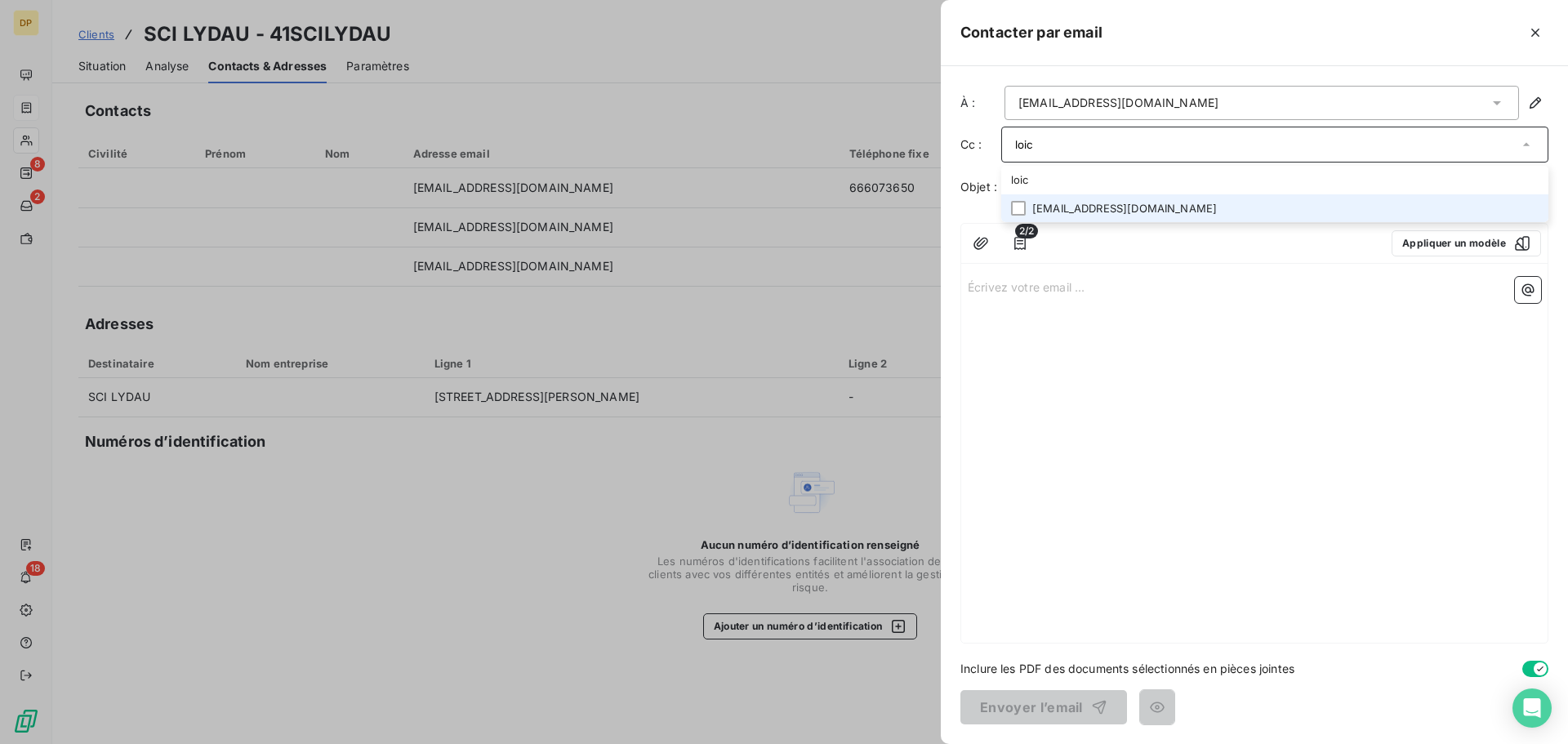
type input "loic"
click at [1166, 215] on li "[EMAIL_ADDRESS][DOMAIN_NAME]" at bounding box center [1274, 209] width 548 height 29
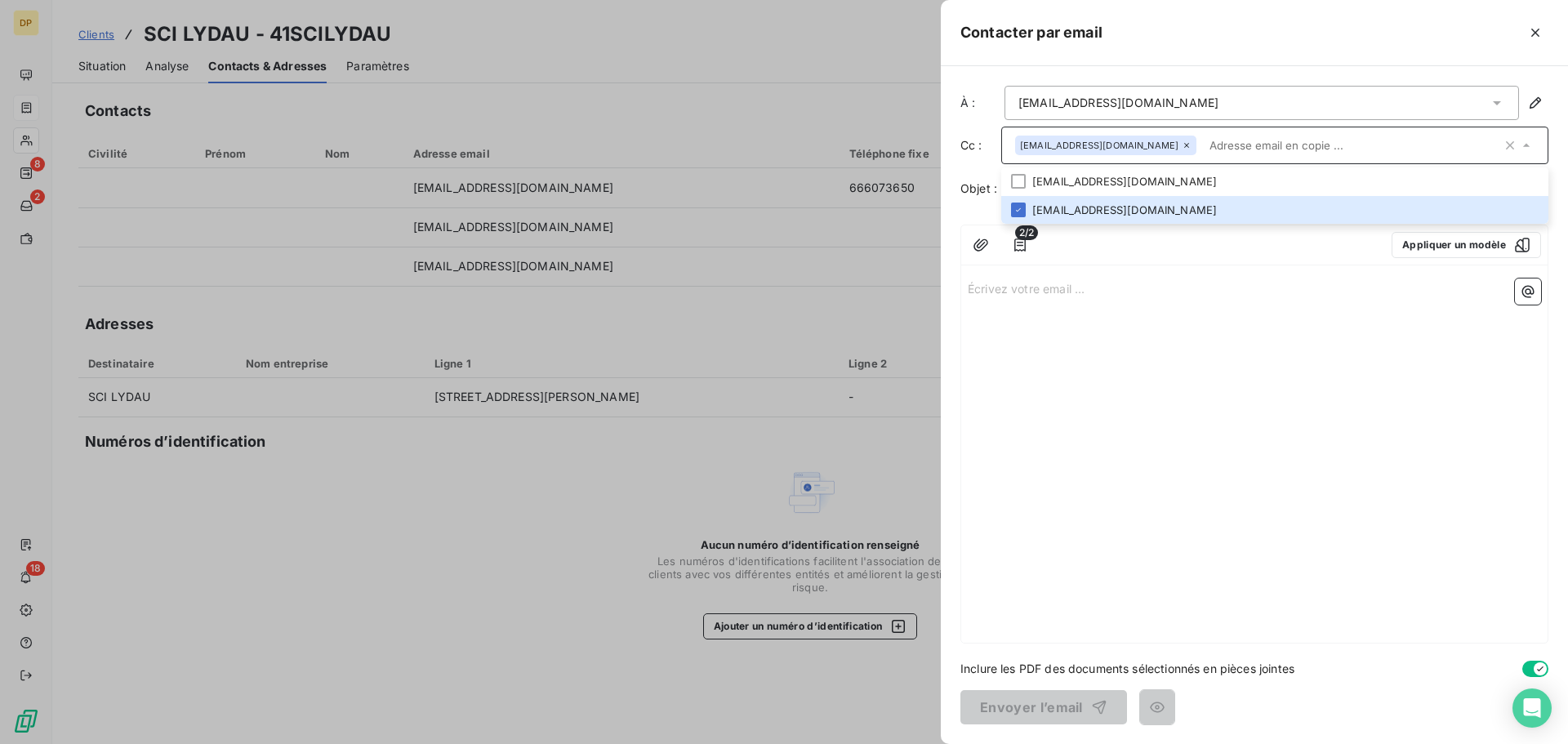
click at [946, 189] on div "À : [EMAIL_ADDRESS][DOMAIN_NAME] Cc : [DOMAIN_NAME][EMAIL_ADDRESS][DOMAIN_NAME]…" at bounding box center [1254, 405] width 627 height 677
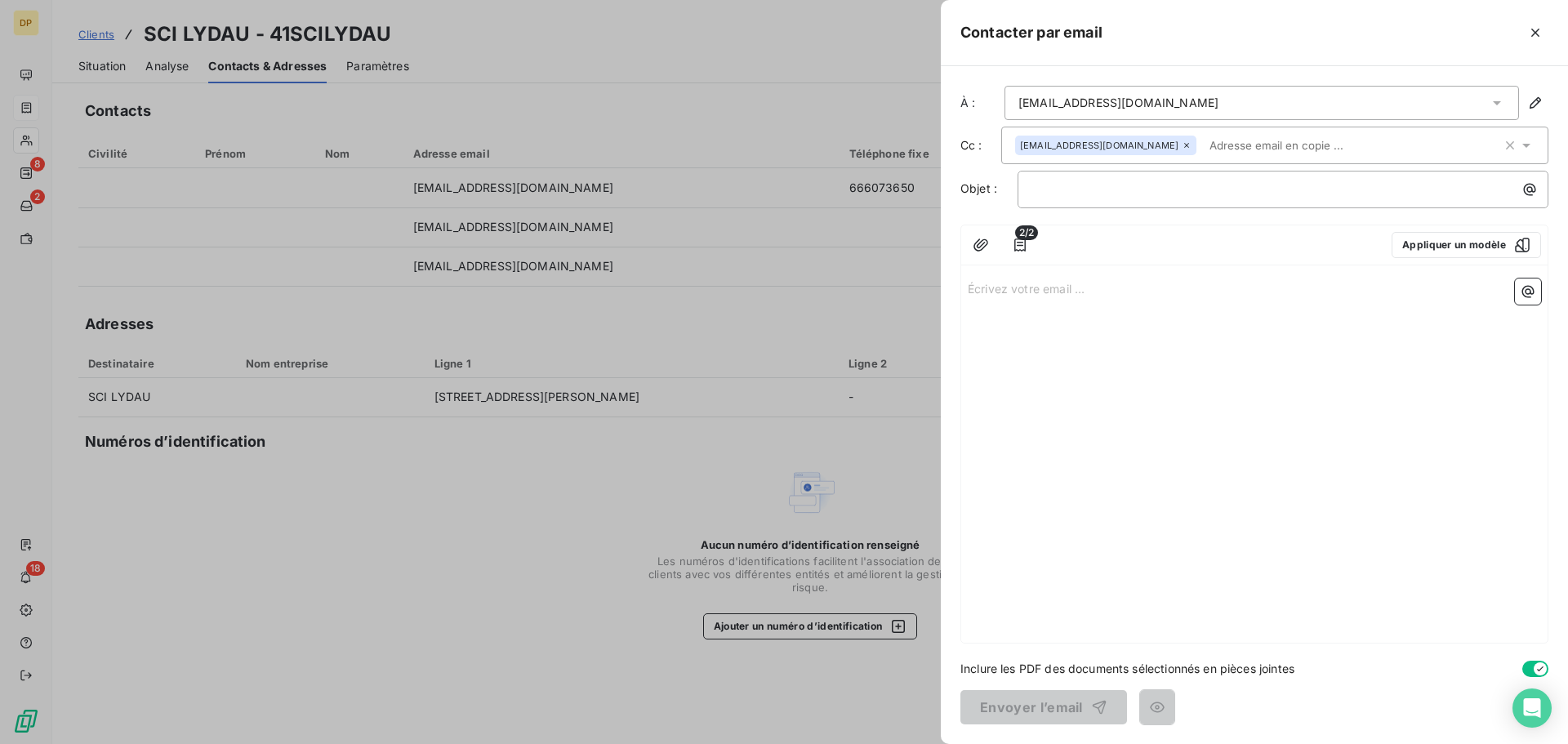
click at [1039, 173] on div "﻿" at bounding box center [1283, 190] width 531 height 38
click at [1048, 199] on div "﻿" at bounding box center [1283, 190] width 531 height 38
click at [1451, 255] on button "Appliquer un modèle" at bounding box center [1466, 244] width 149 height 26
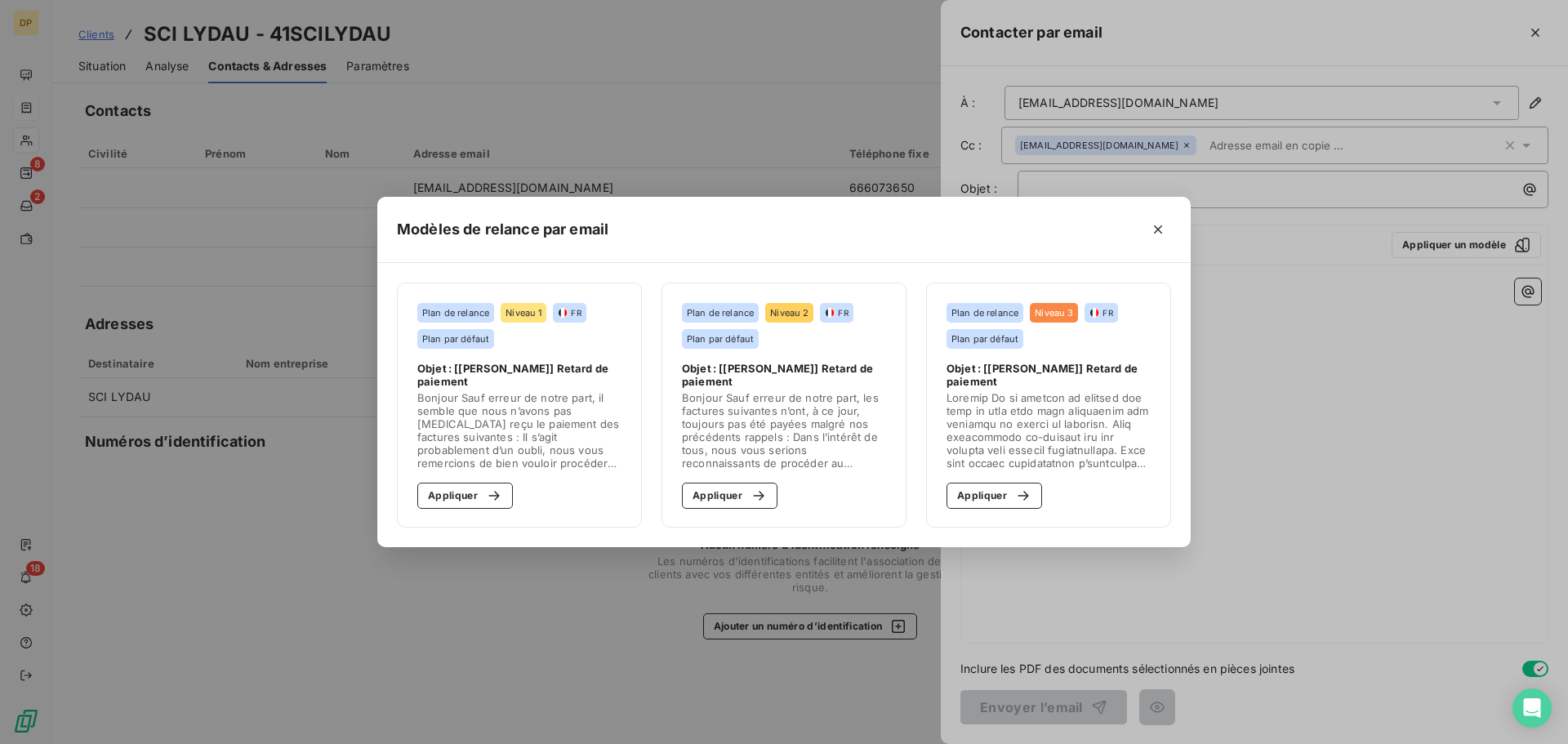
click at [1027, 417] on span at bounding box center [1047, 430] width 204 height 78
click at [730, 490] on button "Appliquer" at bounding box center [729, 496] width 95 height 26
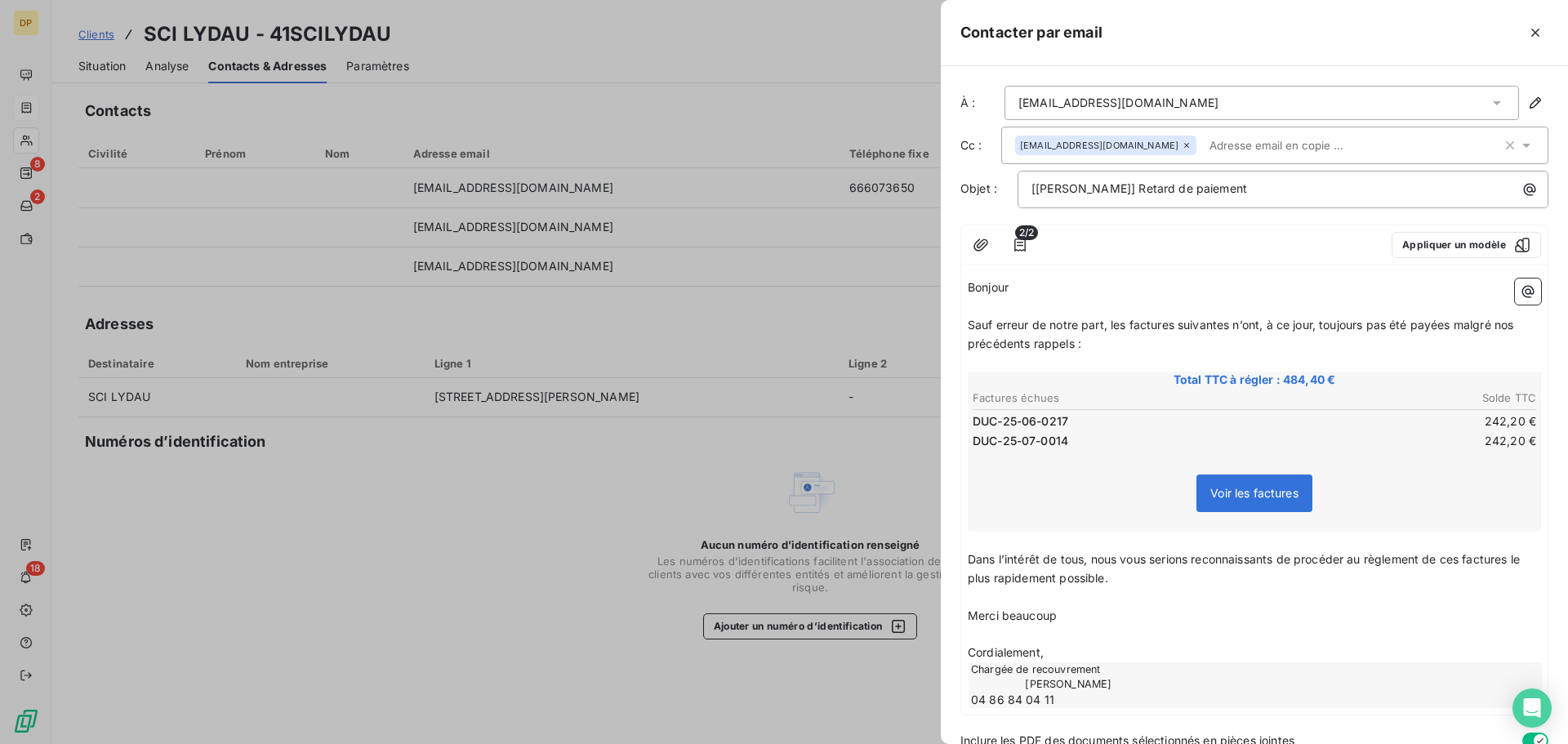
click at [1148, 174] on div "[[PERSON_NAME]] Retard de paiement" at bounding box center [1283, 190] width 531 height 38
click at [1247, 195] on span "[[PERSON_NAME]] Retard de paiement" at bounding box center [1139, 188] width 216 height 14
click at [1151, 186] on span "[[PERSON_NAME]] Retard de paiement" at bounding box center [1139, 188] width 216 height 14
drag, startPoint x: 1083, startPoint y: 345, endPoint x: 1032, endPoint y: 336, distance: 51.8
click at [1032, 336] on p "Sauf erreur de notre part, les factures suivantes n’ont, à ce jour, toujours pa…" at bounding box center [1254, 335] width 573 height 38
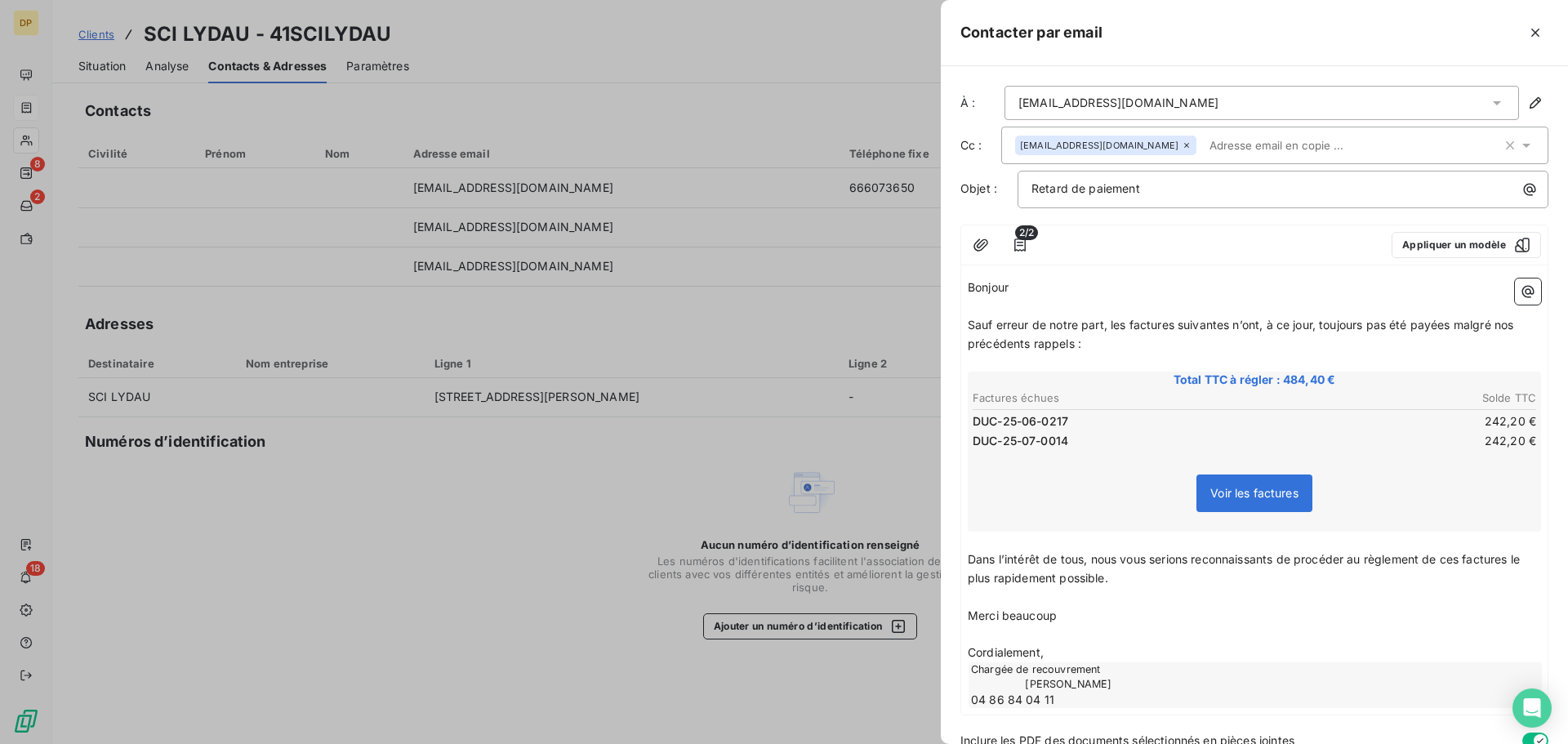
click at [1032, 284] on p "Bonjour ﻿ ﻿ ﻿" at bounding box center [1254, 287] width 573 height 19
click at [1019, 281] on span at bounding box center [1016, 287] width 3 height 14
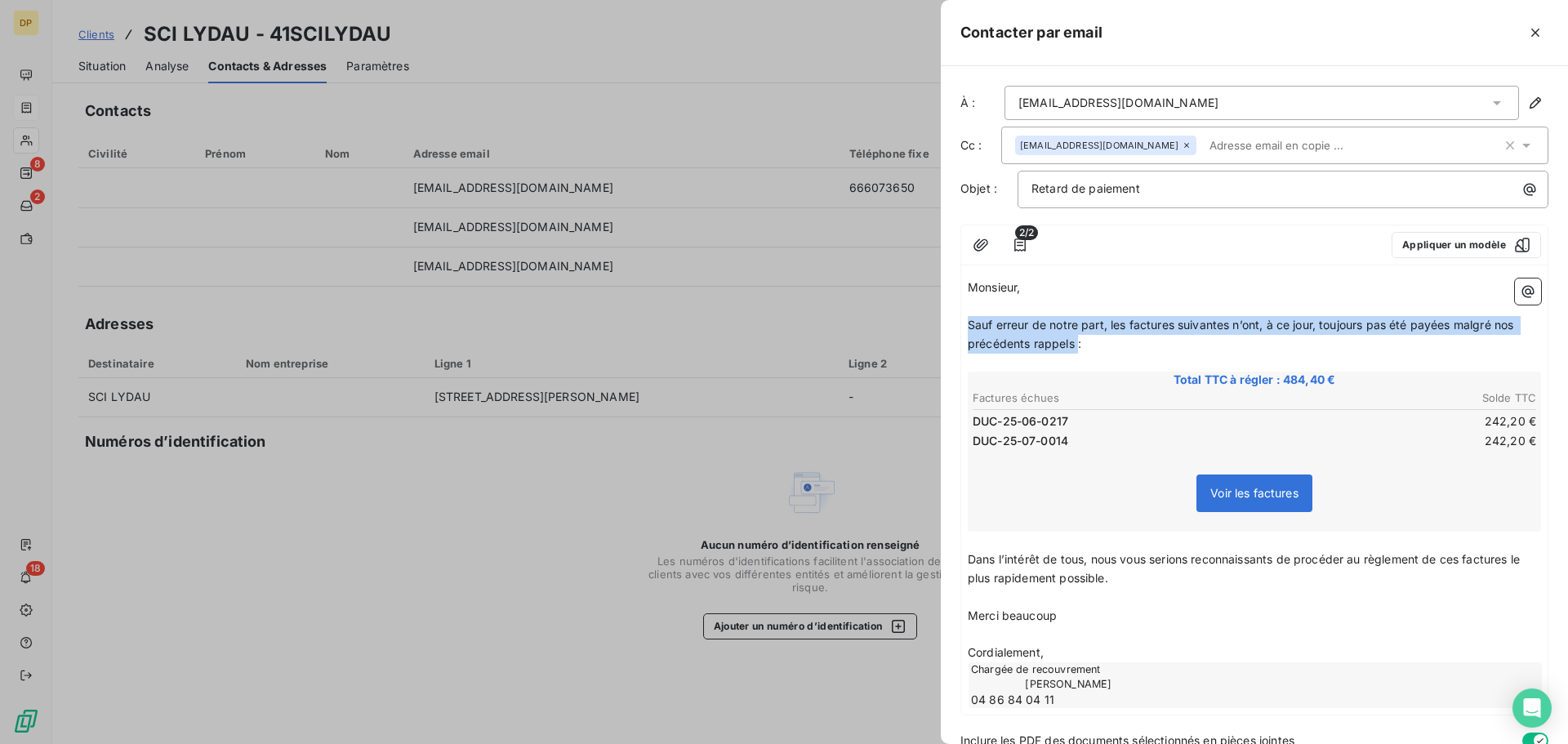
drag, startPoint x: 1078, startPoint y: 346, endPoint x: 970, endPoint y: 326, distance: 109.8
click at [970, 326] on span "Sauf erreur de notre part, les factures suivantes n’ont, à ce jour, toujours pa…" at bounding box center [1242, 334] width 549 height 33
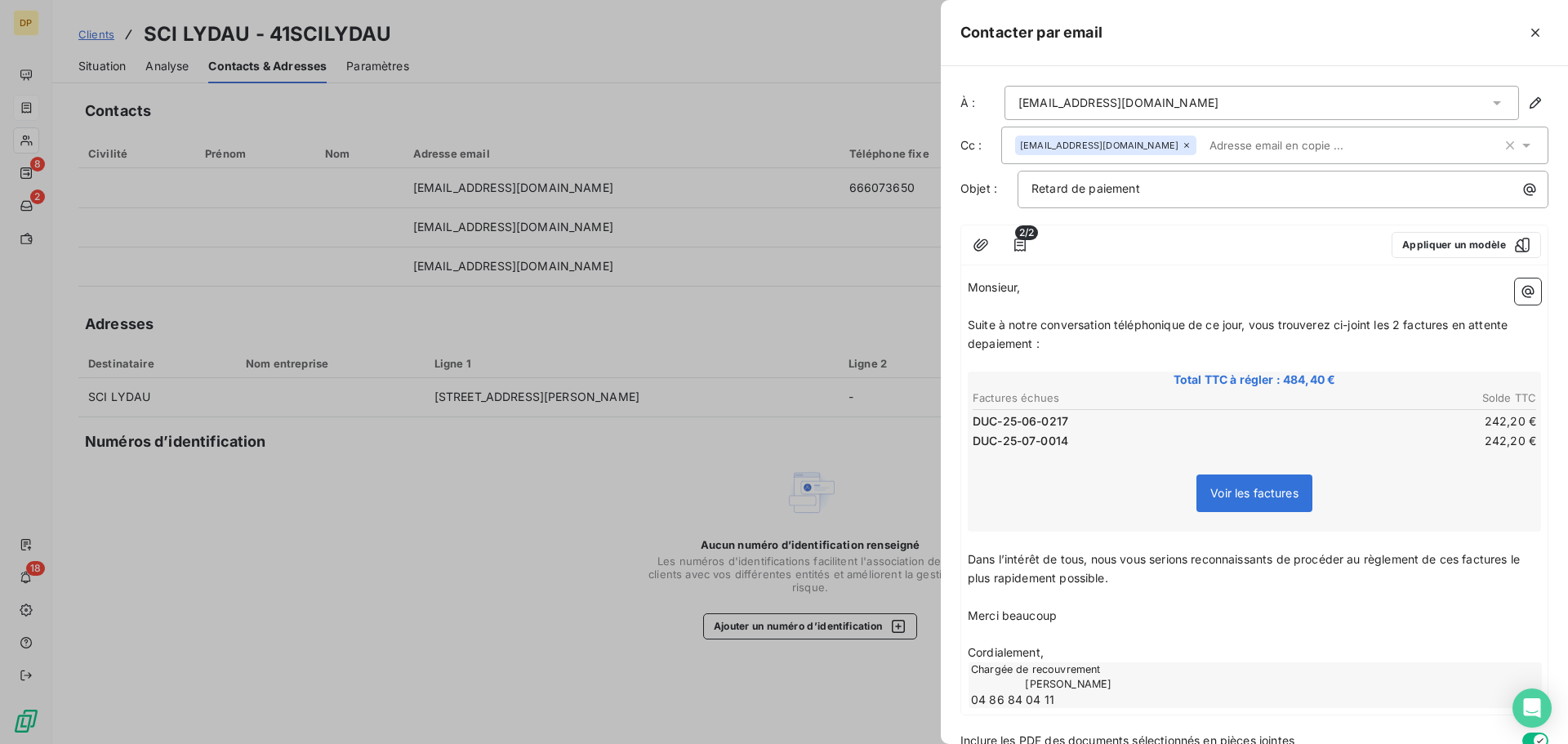
click at [983, 341] on span "Suite à notre conversation téléphonique de ce jour, vous trouverez ci-joint les…" at bounding box center [1239, 334] width 543 height 33
drag, startPoint x: 1172, startPoint y: 598, endPoint x: 1018, endPoint y: 573, distance: 156.0
click at [1018, 571] on div "Monsieur, ﻿ ﻿ ﻿ Suite à notre conversation téléphonique de ce jour, vous trouve…" at bounding box center [1254, 493] width 573 height 429
click at [1117, 583] on p "Dans l’intérêt de tous, nous vous serions reconnaissants de procéder au règleme…" at bounding box center [1254, 569] width 573 height 38
drag, startPoint x: 1127, startPoint y: 579, endPoint x: 1108, endPoint y: 586, distance: 20.2
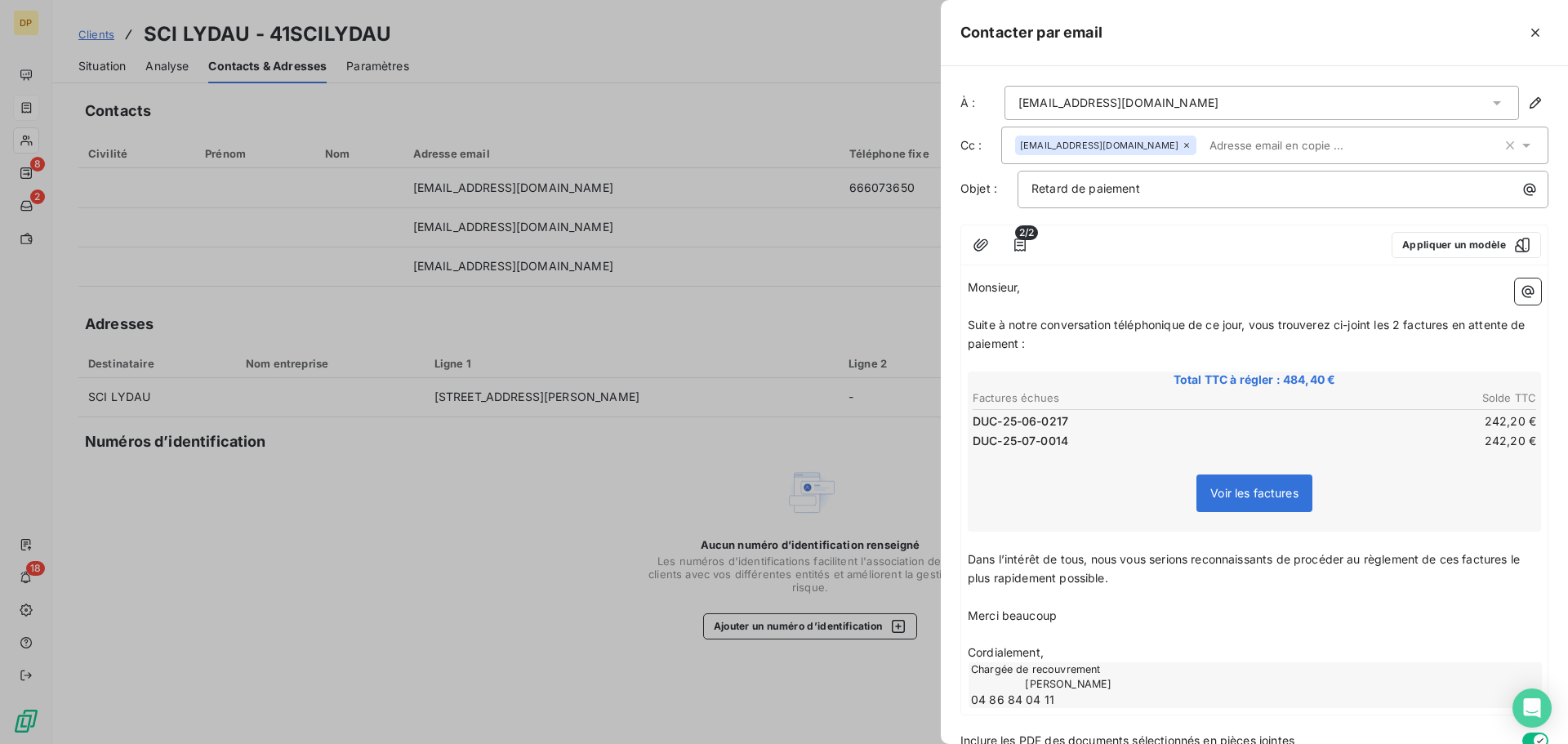
click at [1124, 579] on p "Dans l’intérêt de tous, nous vous serions reconnaissants de procéder au règleme…" at bounding box center [1254, 569] width 573 height 38
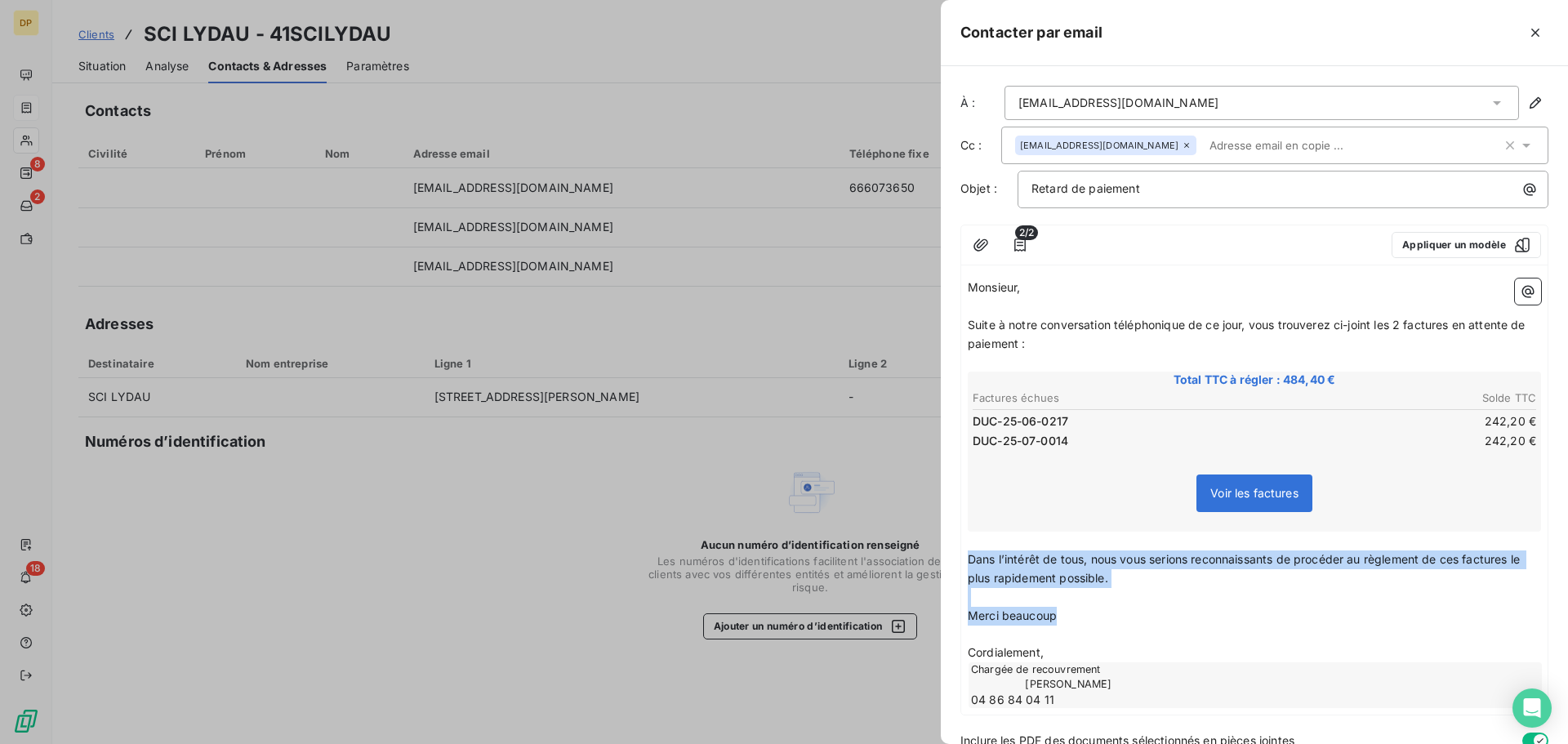
drag, startPoint x: 1082, startPoint y: 613, endPoint x: 961, endPoint y: 563, distance: 130.9
click at [961, 563] on div "Monsieur, ﻿ ﻿ ﻿ Suite à notre conversation téléphonique de ce jour, vous trouve…" at bounding box center [1254, 493] width 586 height 442
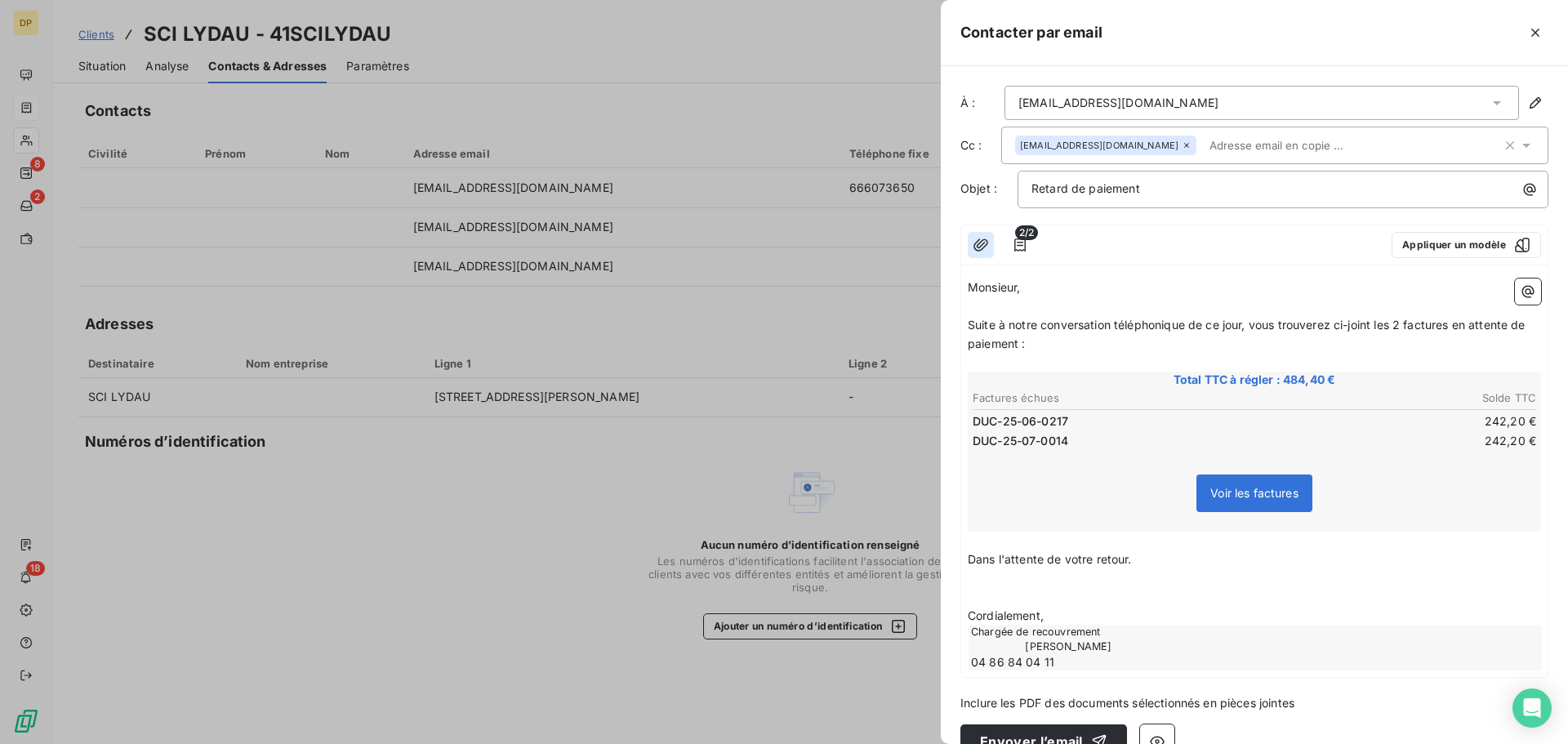
click at [973, 244] on icon "button" at bounding box center [981, 244] width 16 height 16
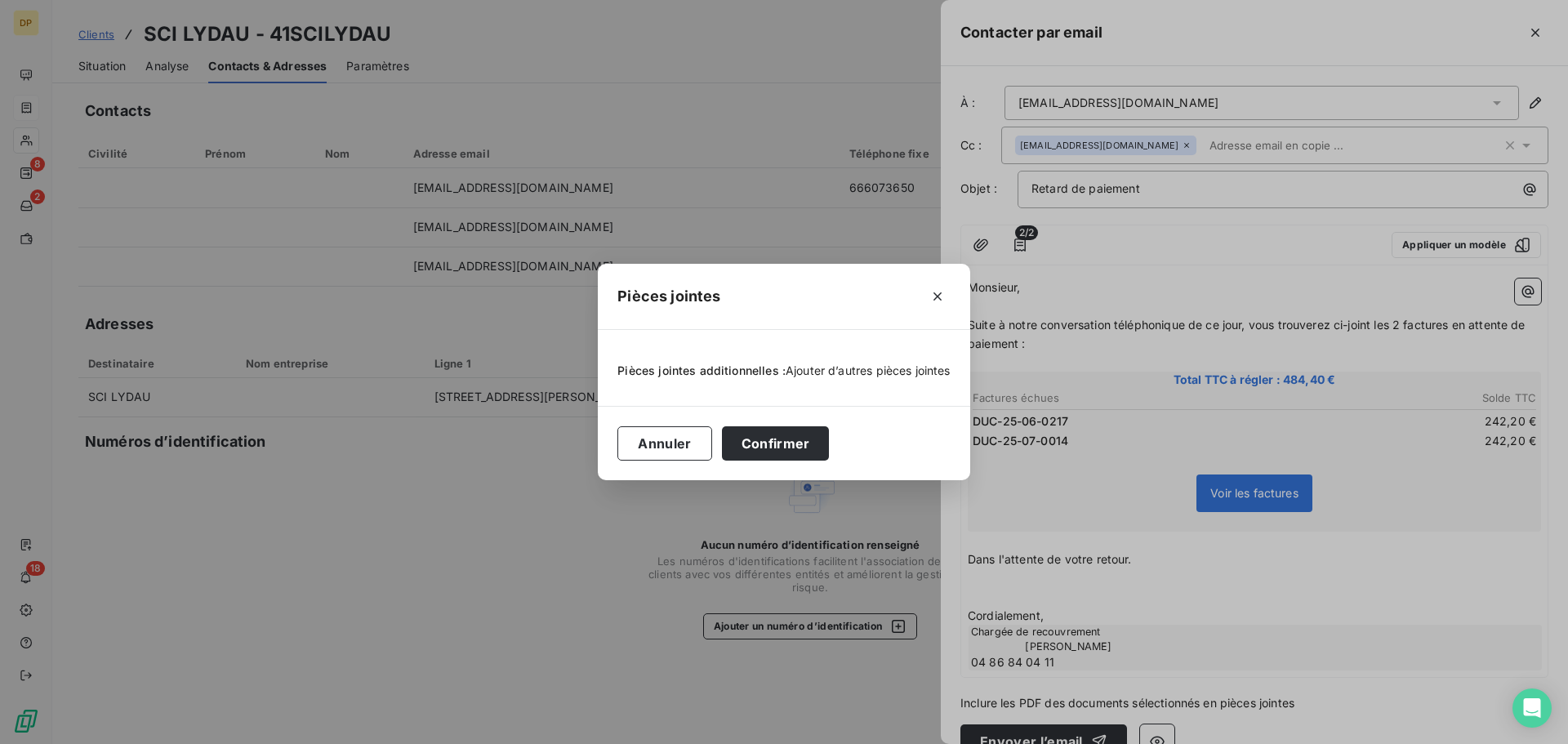
click at [856, 372] on span "Ajouter d’autres pièces jointes" at bounding box center [867, 371] width 165 height 14
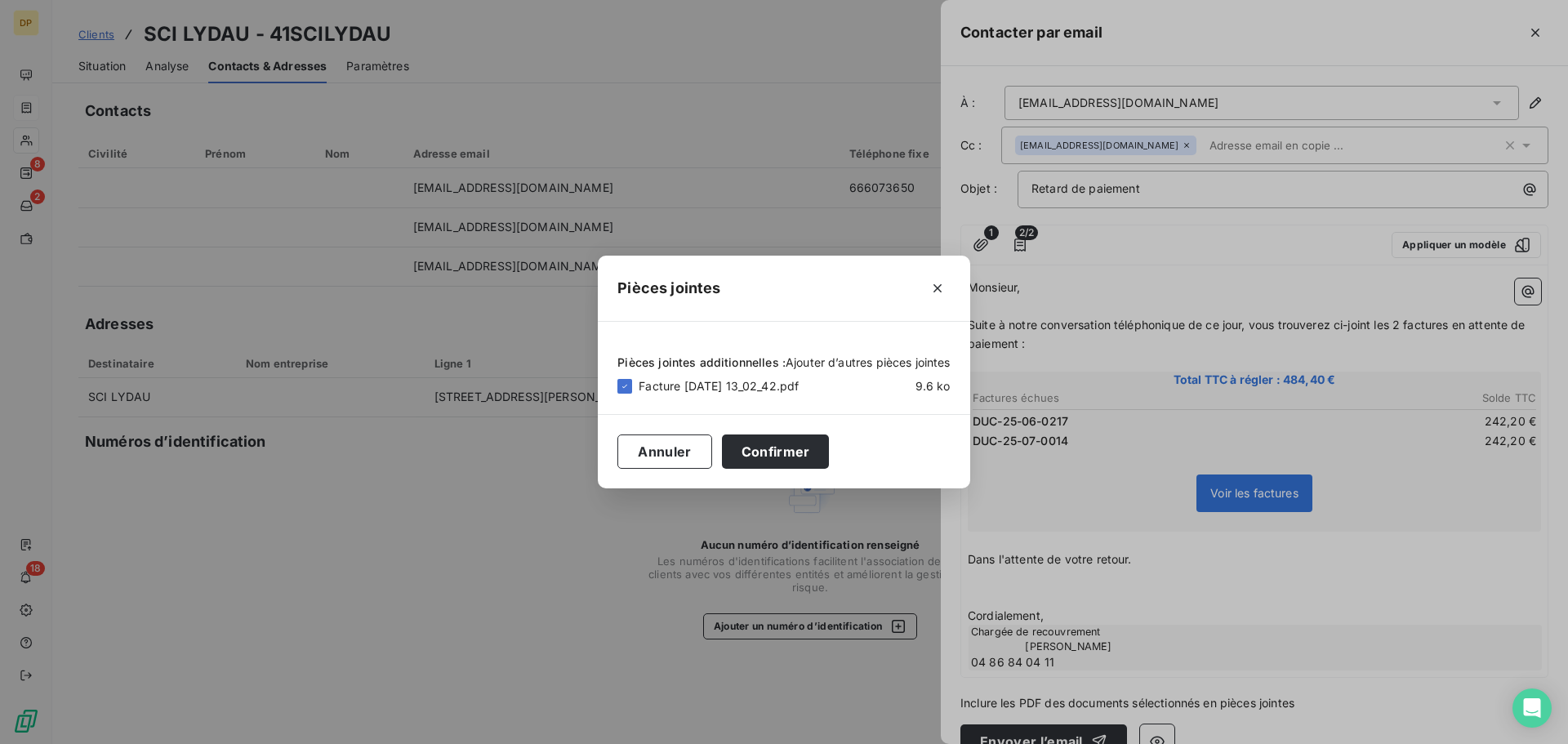
click at [897, 367] on span "Ajouter d’autres pièces jointes" at bounding box center [867, 362] width 165 height 14
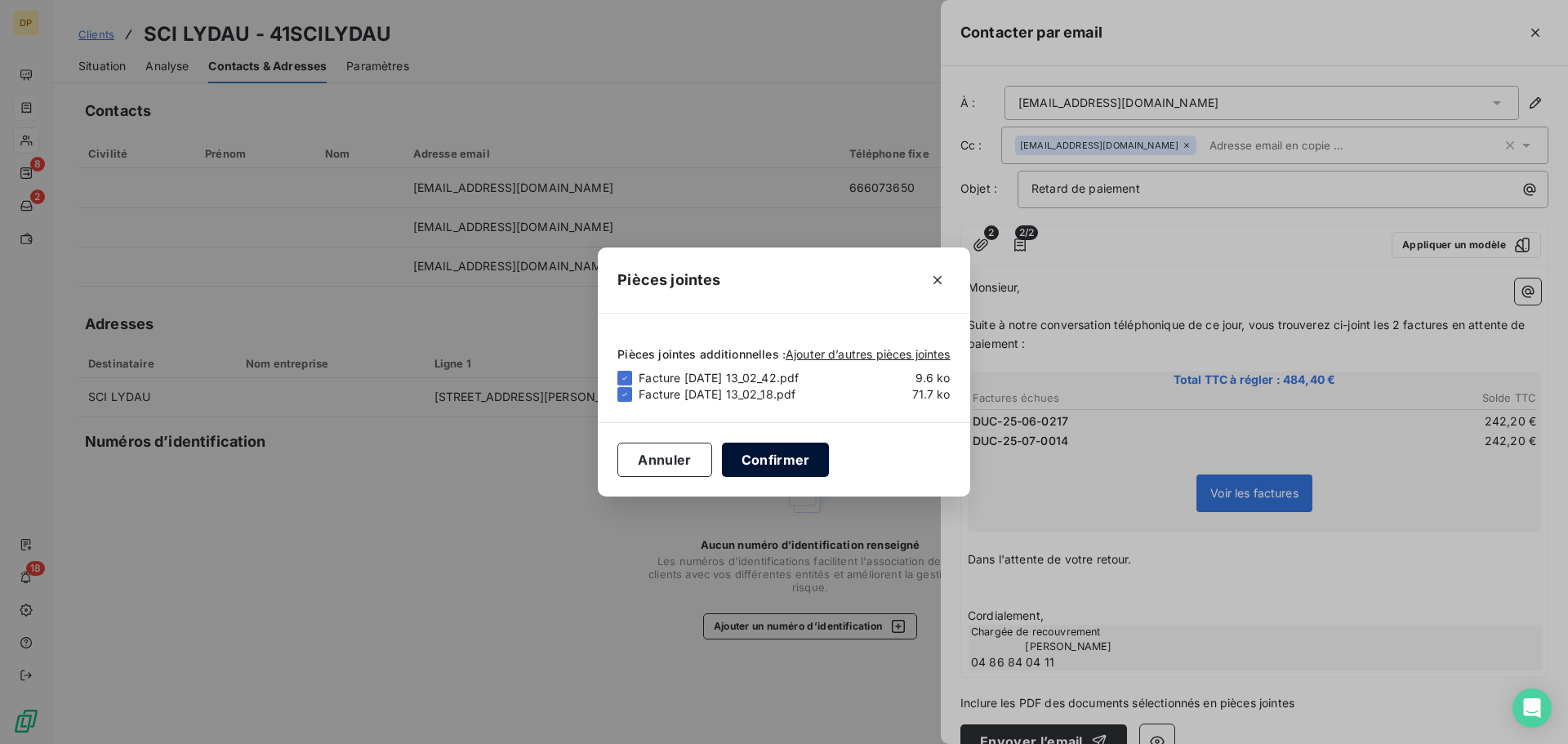
click at [817, 465] on button "Confirmer" at bounding box center [775, 459] width 107 height 35
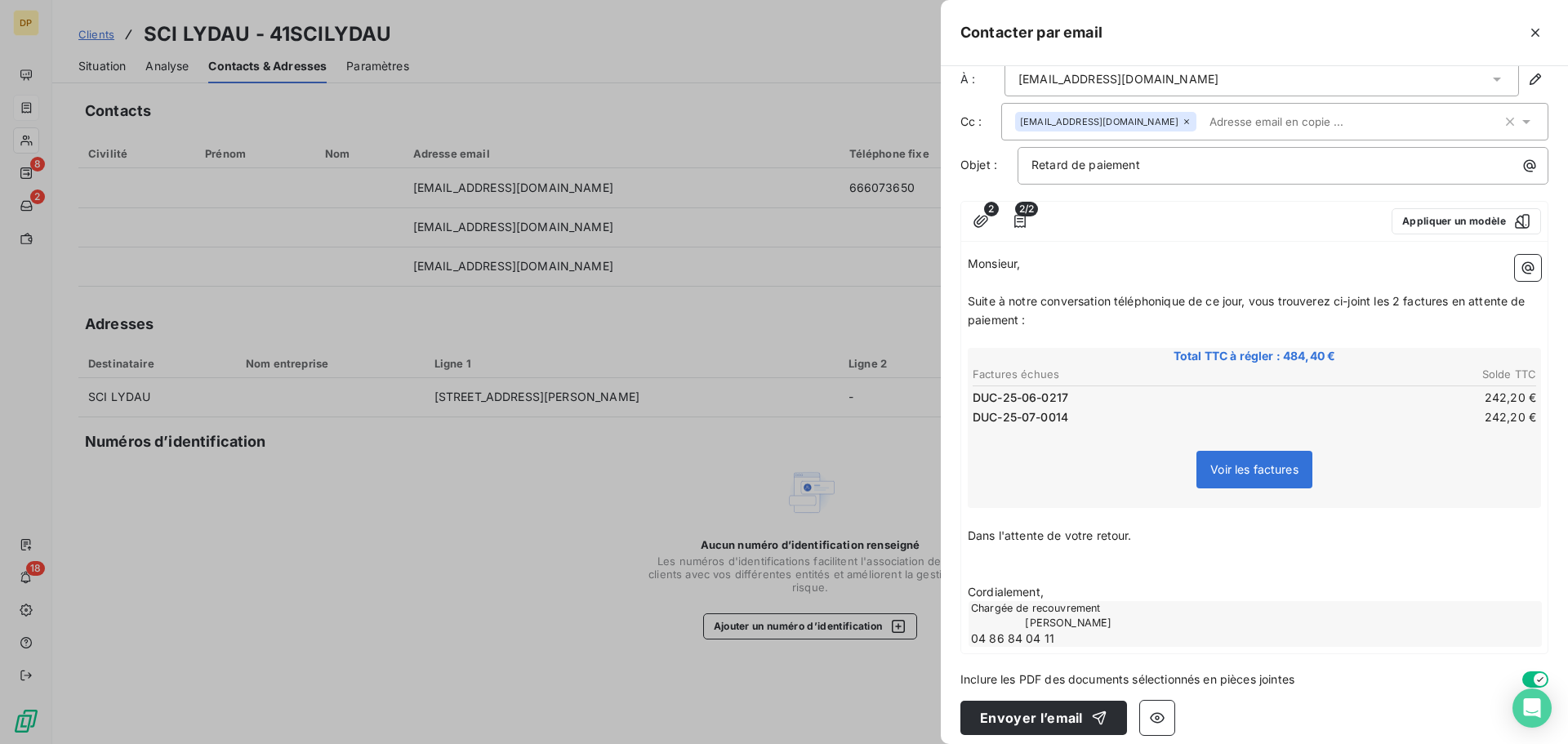
scroll to position [35, 0]
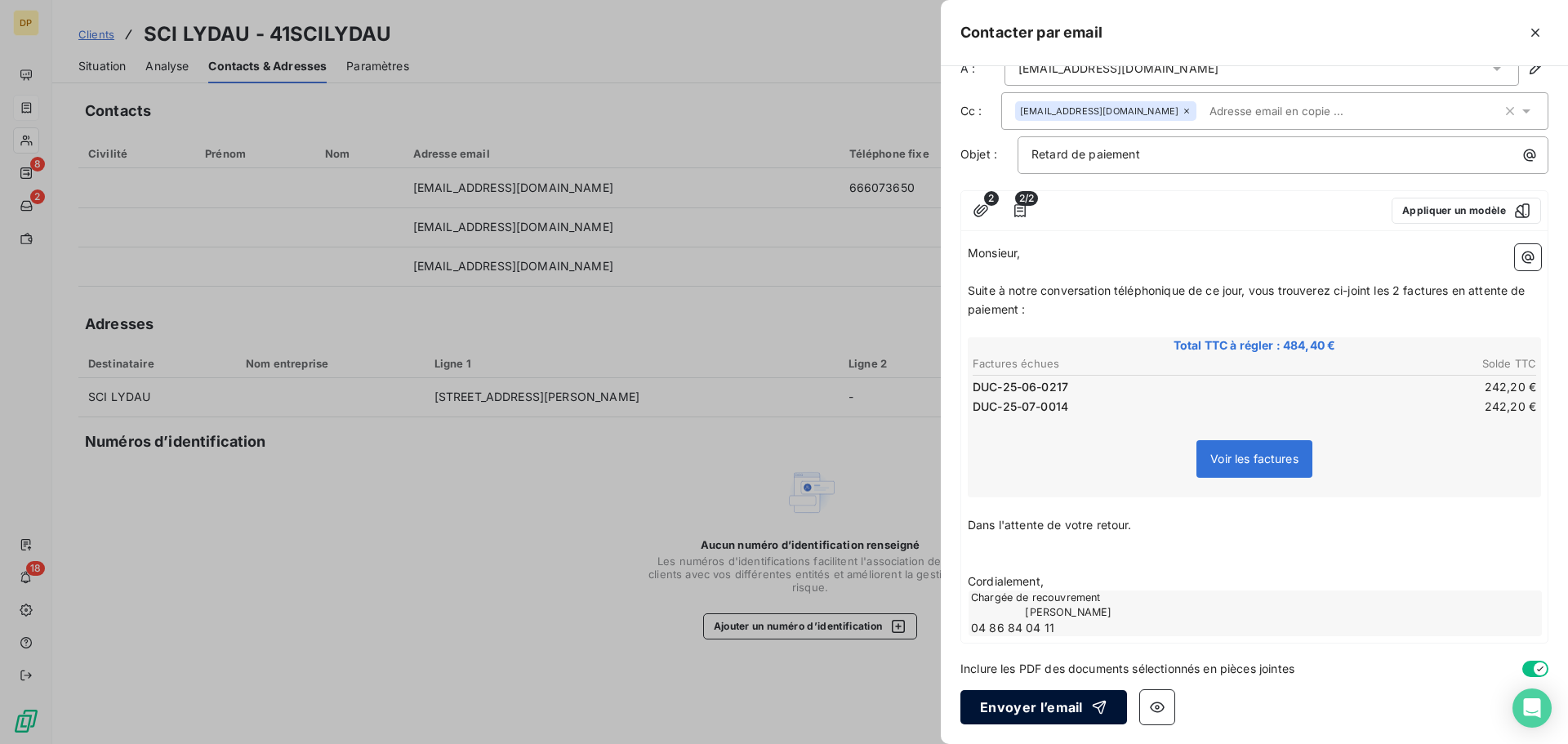
click at [1023, 699] on button "Envoyer l’email" at bounding box center [1043, 706] width 167 height 35
